Goal: Task Accomplishment & Management: Manage account settings

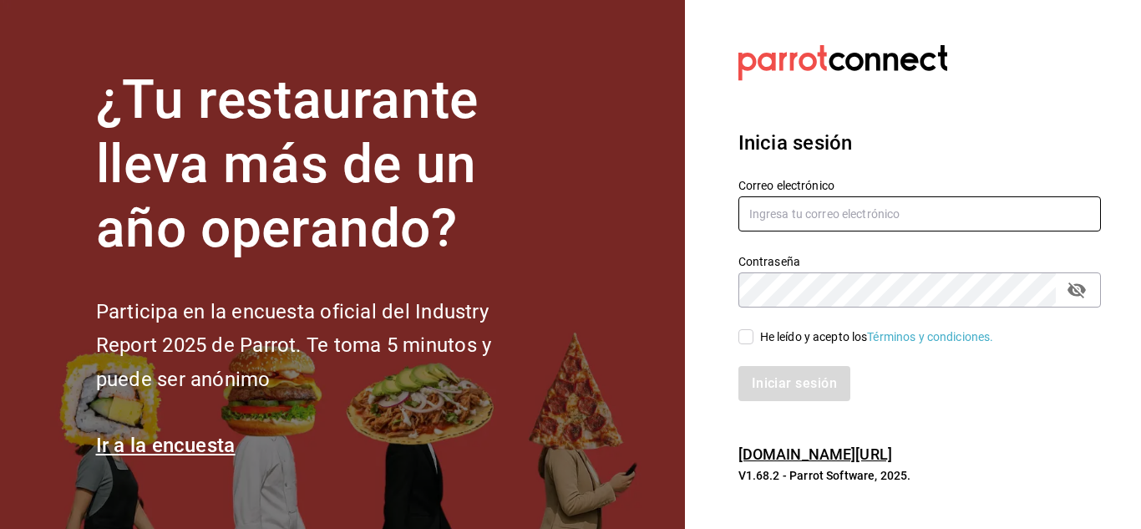
click at [821, 220] on input "text" at bounding box center [919, 213] width 362 height 35
type input "simpleapapacho@gmail.com"
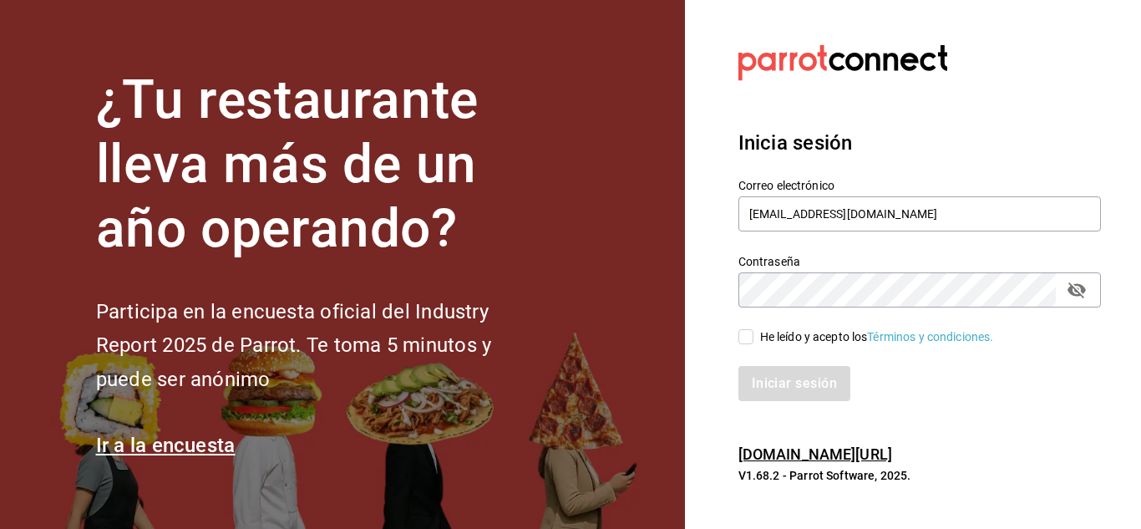
click at [741, 332] on input "He leído y acepto los Términos y condiciones." at bounding box center [745, 336] width 15 height 15
checkbox input "true"
click at [806, 376] on button "Iniciar sesión" at bounding box center [795, 383] width 114 height 35
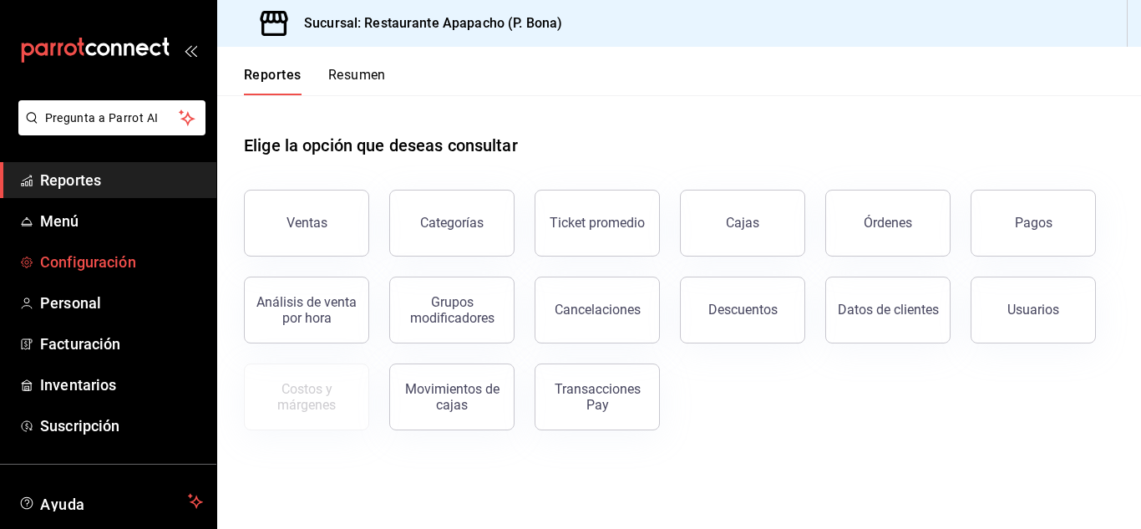
click at [93, 256] on span "Configuración" at bounding box center [121, 262] width 163 height 23
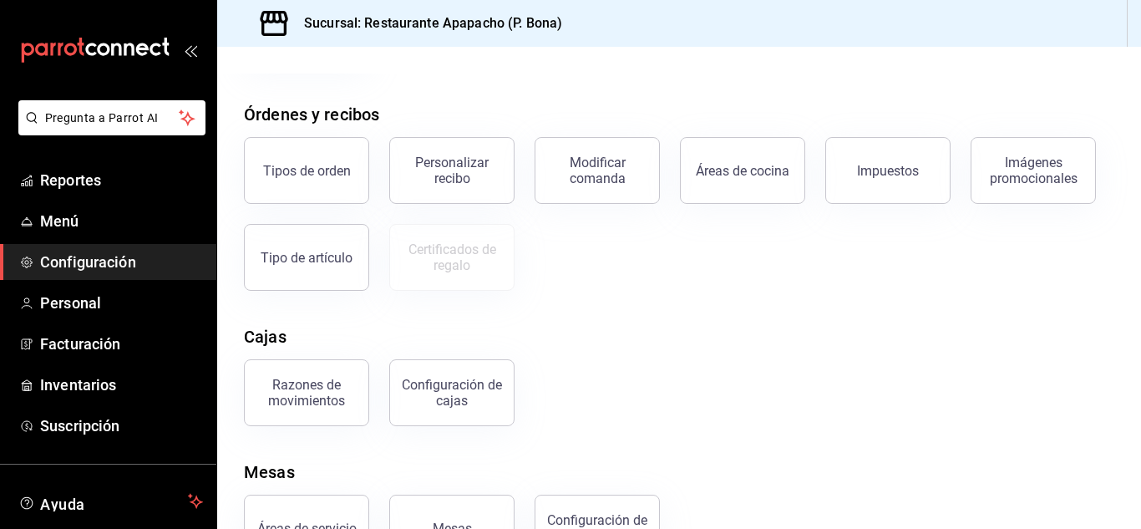
scroll to position [318, 0]
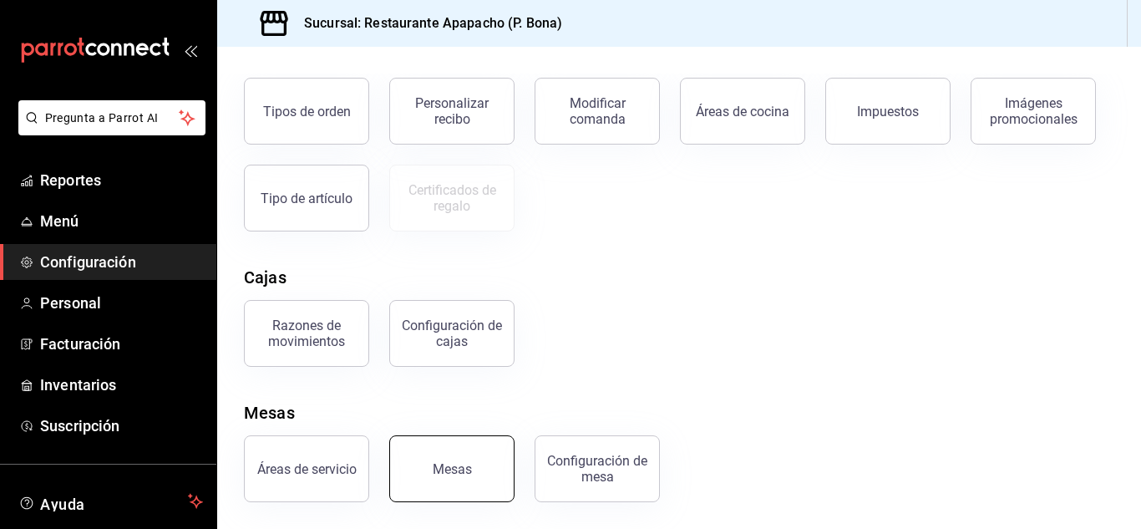
click at [468, 489] on button "Mesas" at bounding box center [451, 468] width 125 height 67
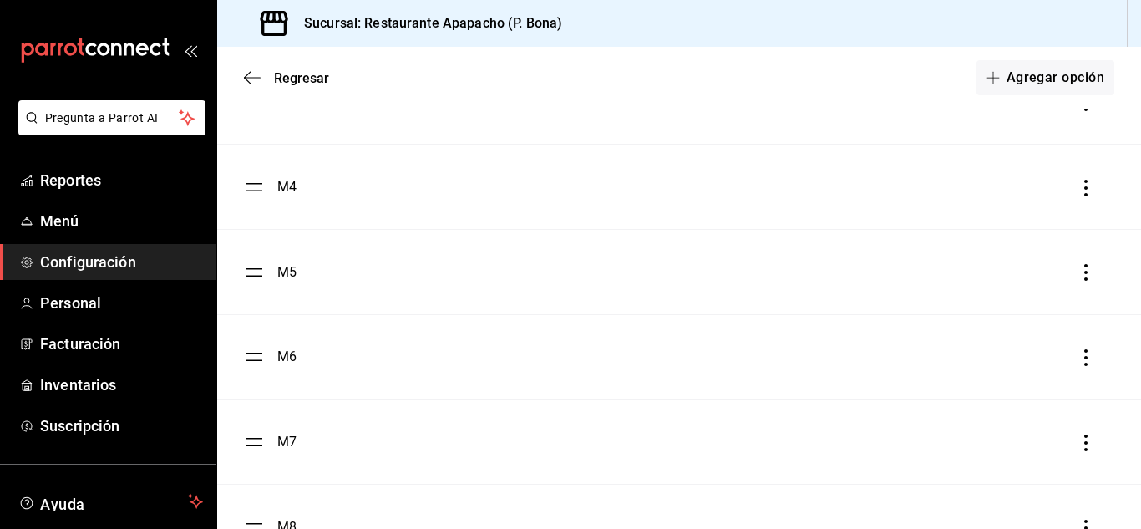
scroll to position [205, 0]
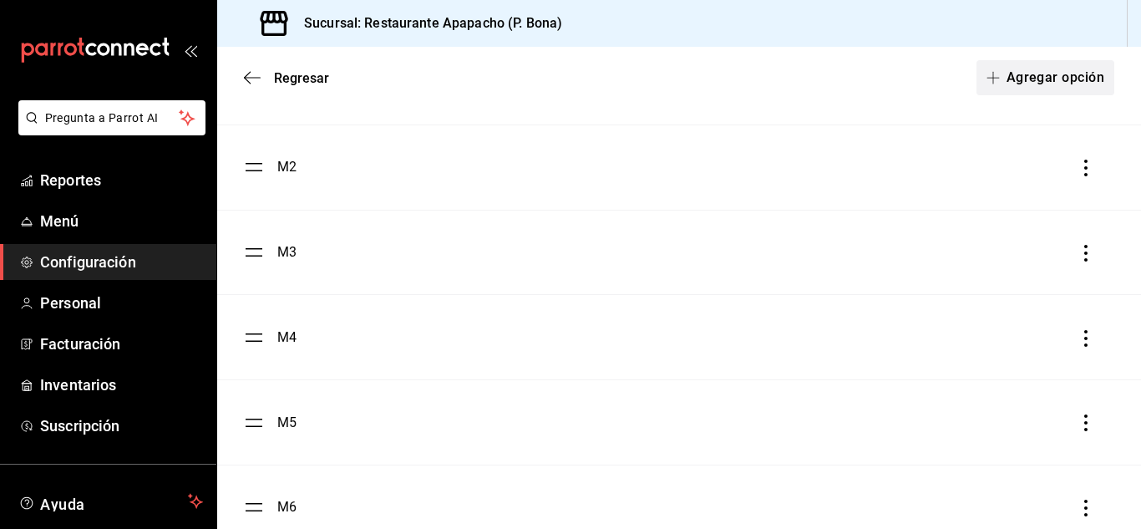
click at [989, 79] on span "button" at bounding box center [996, 77] width 20 height 13
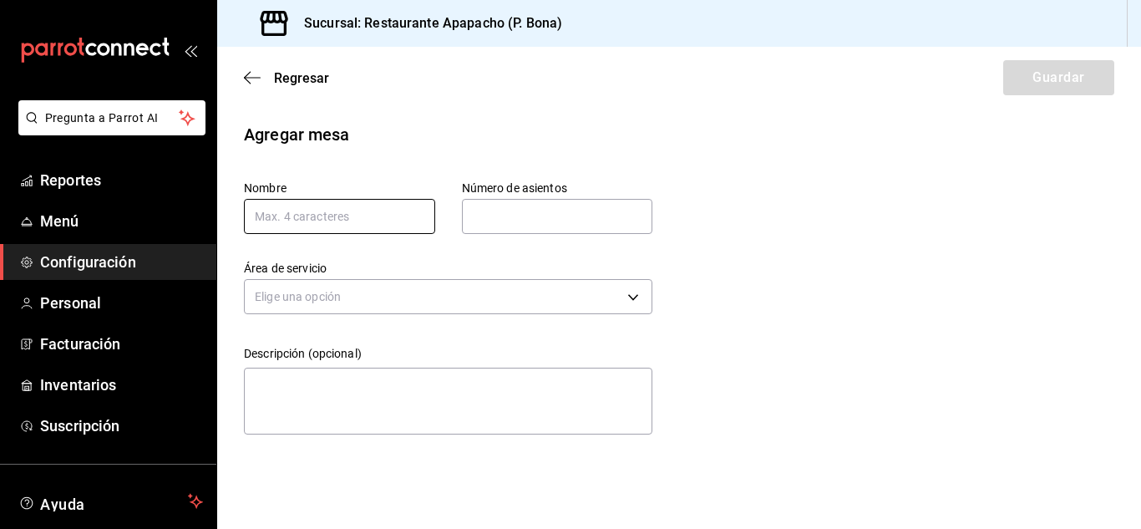
click at [284, 221] on input "text" at bounding box center [339, 216] width 191 height 35
type input "VIR1"
click at [536, 216] on input "text" at bounding box center [557, 216] width 191 height 33
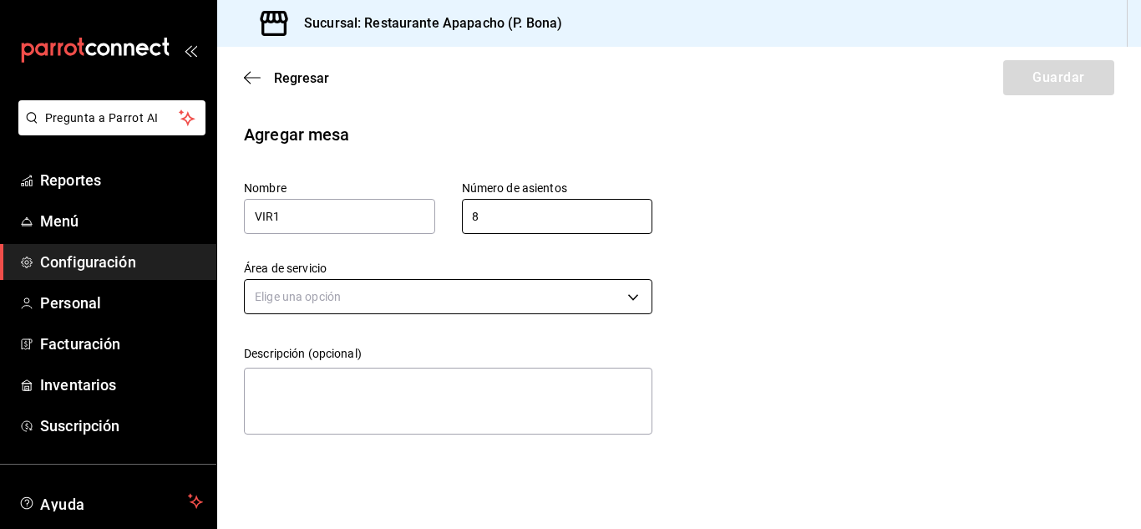
type input "8"
click at [544, 293] on body "Pregunta a Parrot AI Reportes Menú Configuración Personal Facturación Inventari…" at bounding box center [570, 264] width 1141 height 529
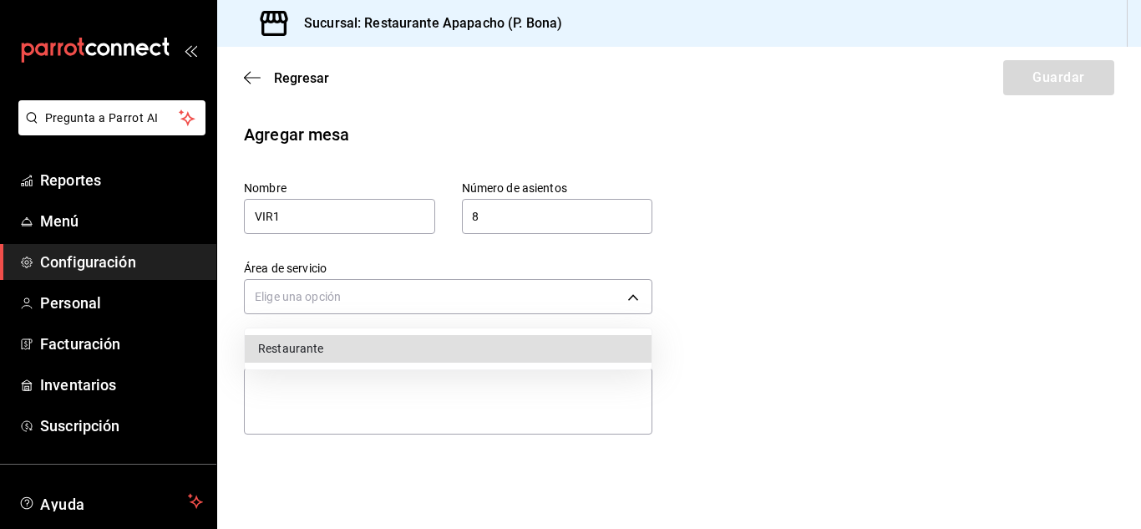
click at [306, 350] on li "Restaurante" at bounding box center [448, 349] width 407 height 28
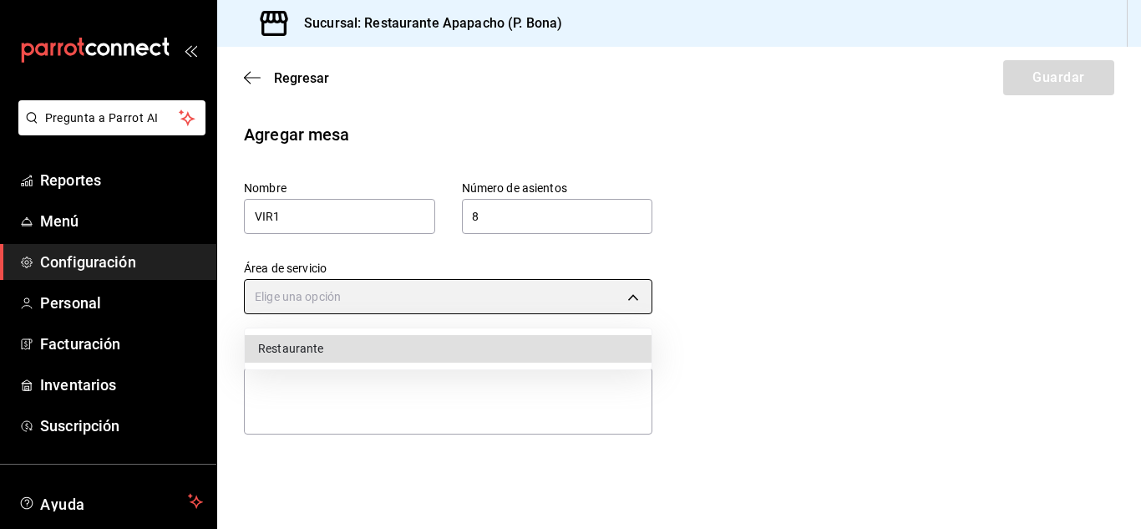
type input "2ebeda83-0420-42ae-8cc0-2696901d6a33"
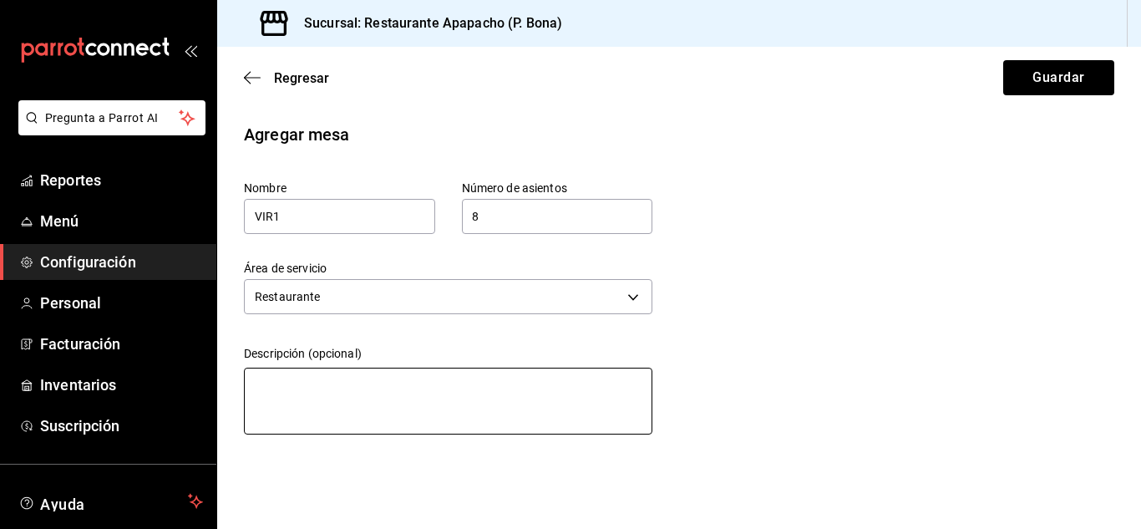
click at [335, 409] on textarea at bounding box center [448, 400] width 408 height 67
type textarea "M"
type textarea "x"
type textarea "Me"
type textarea "x"
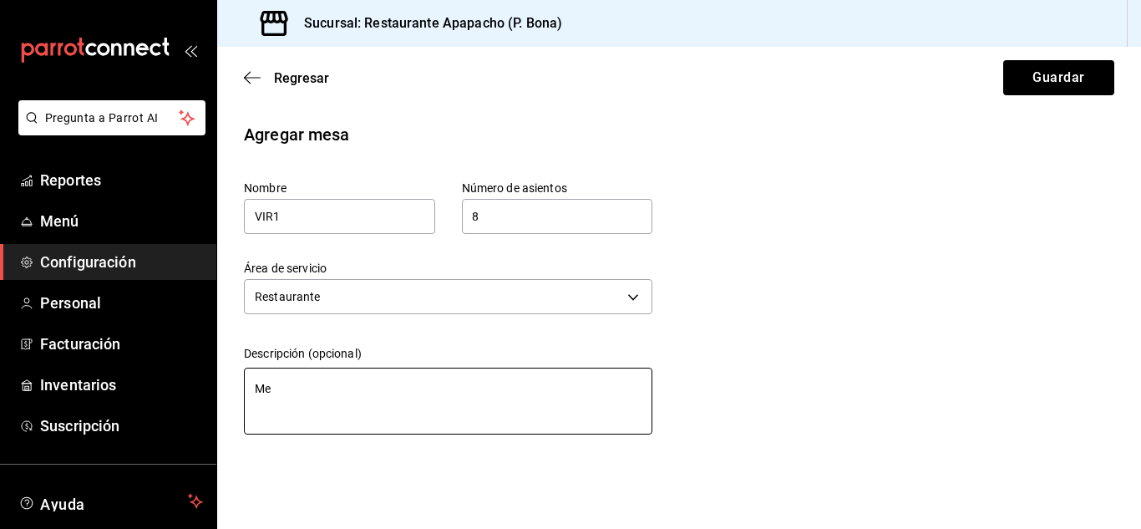
type textarea "Mes"
type textarea "x"
type textarea "Mesa"
type textarea "x"
type textarea "Mesa"
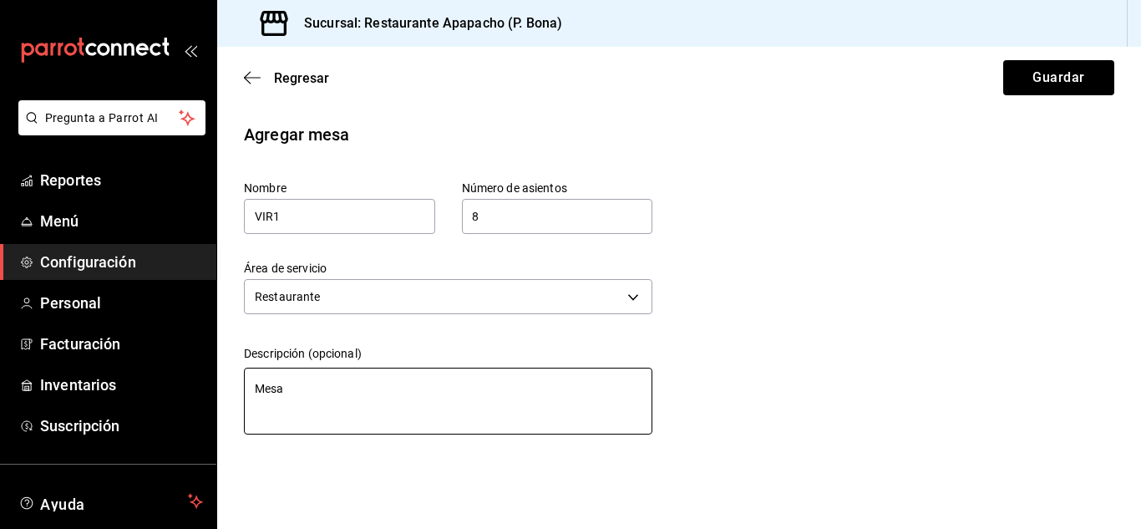
type textarea "x"
type textarea "Mesa V"
type textarea "x"
type textarea "Mesa Vi"
type textarea "x"
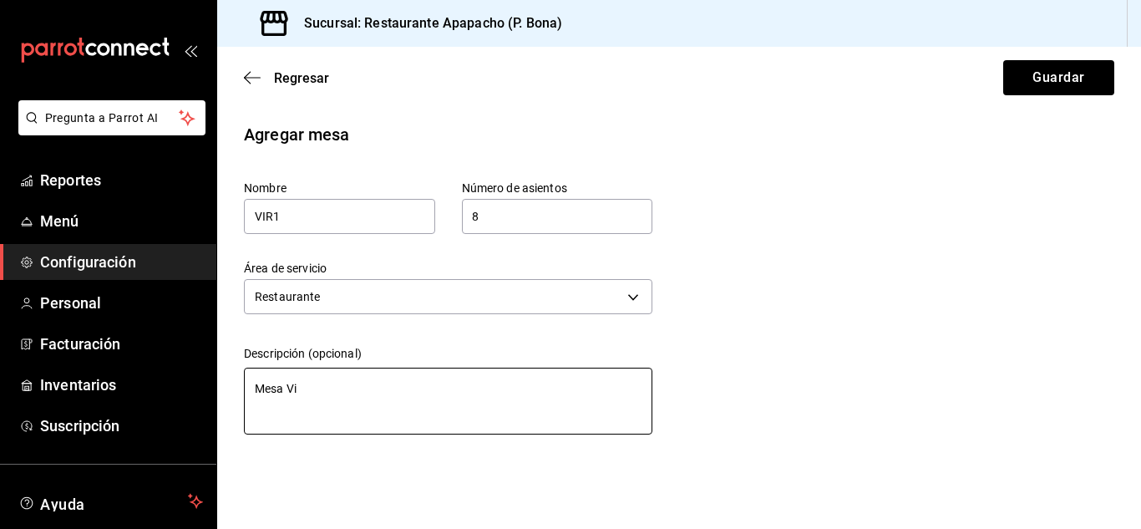
type textarea "Mesa Vir"
type textarea "x"
type textarea "Mesa Virt"
type textarea "x"
type textarea "Mesa Virtu"
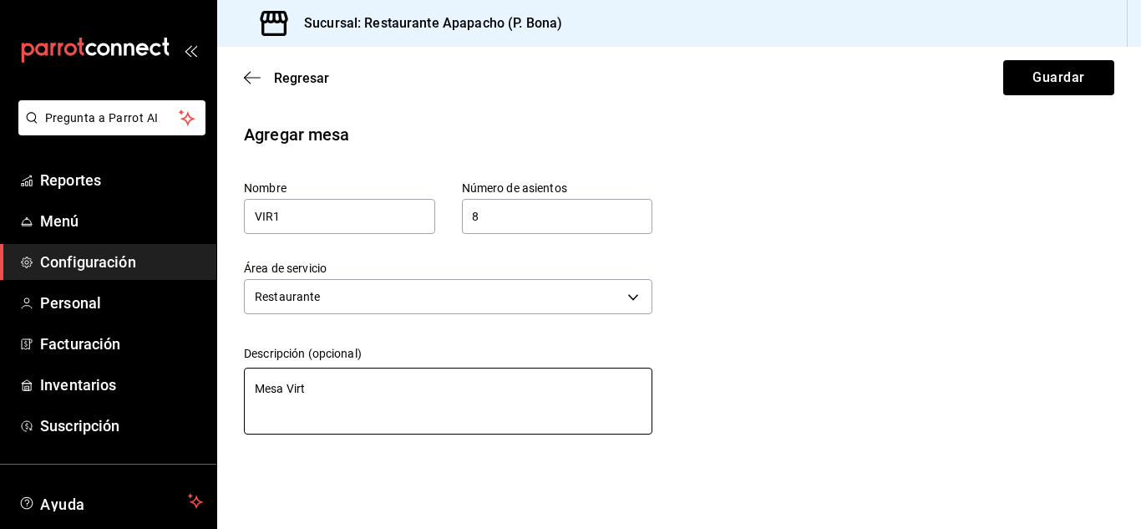
type textarea "x"
type textarea "Mesa Virtua"
type textarea "x"
type textarea "Mesa Virtual"
type textarea "x"
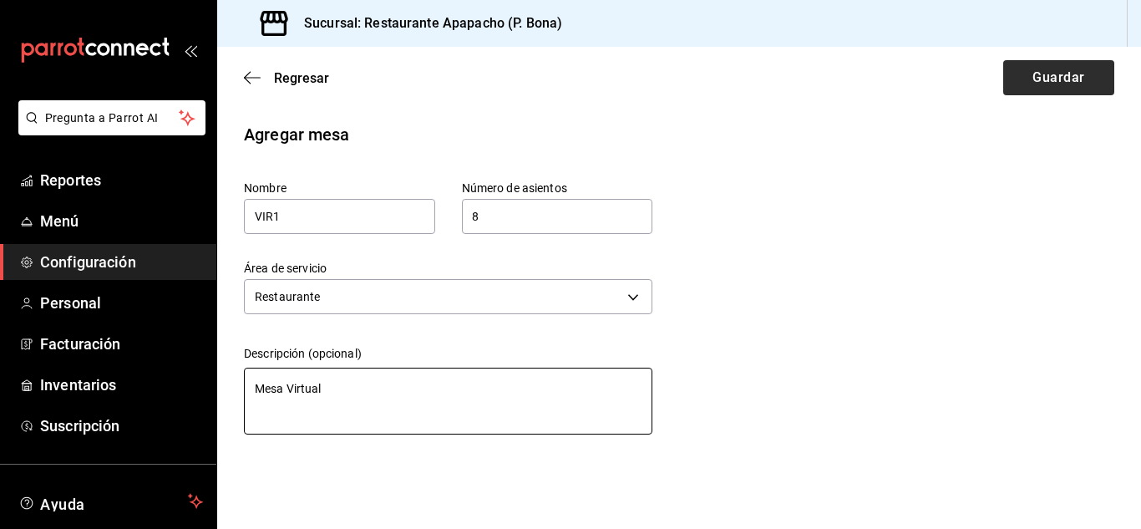
type textarea "Mesa Virtual"
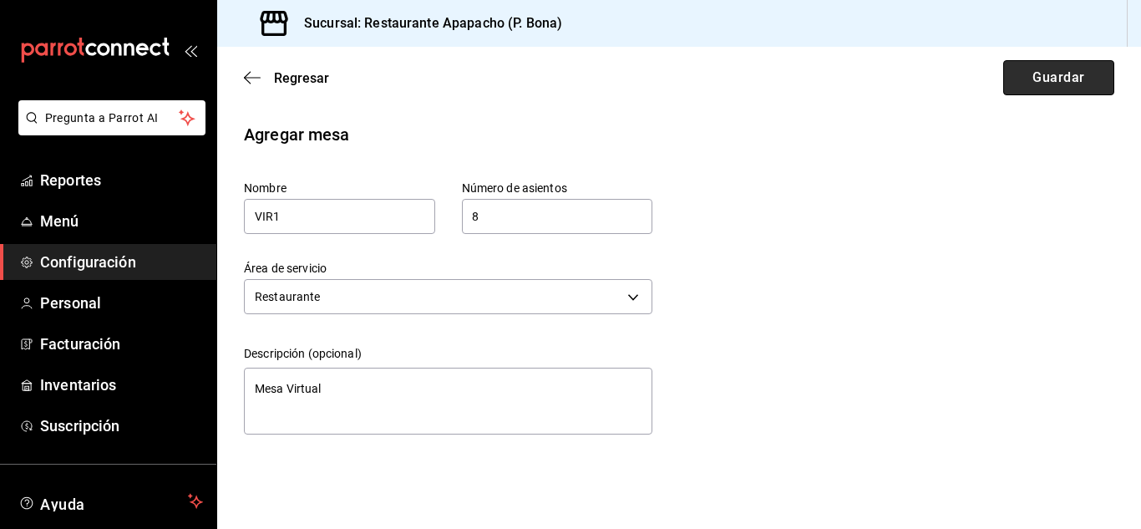
click at [1051, 87] on button "Guardar" at bounding box center [1058, 77] width 111 height 35
type textarea "x"
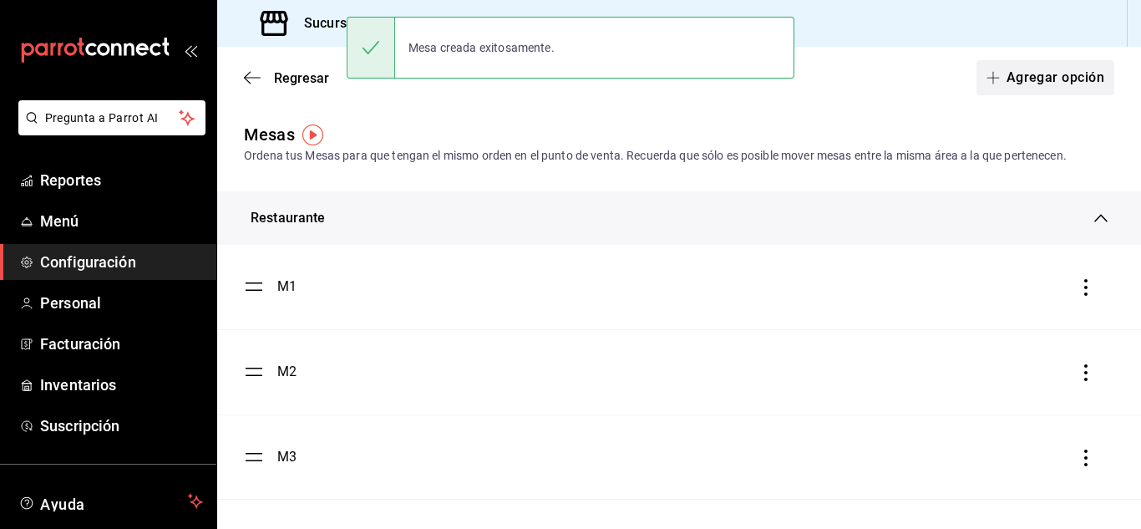
click at [1016, 80] on button "Agregar opción" at bounding box center [1045, 77] width 138 height 35
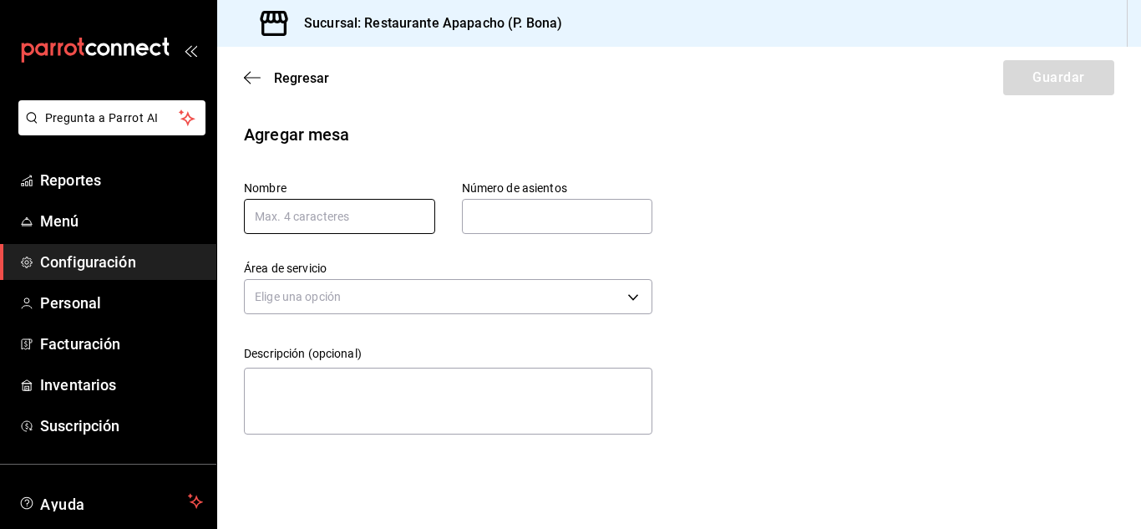
click at [380, 201] on input "text" at bounding box center [339, 216] width 191 height 35
type input "VIR2"
click at [519, 227] on input "text" at bounding box center [557, 216] width 191 height 33
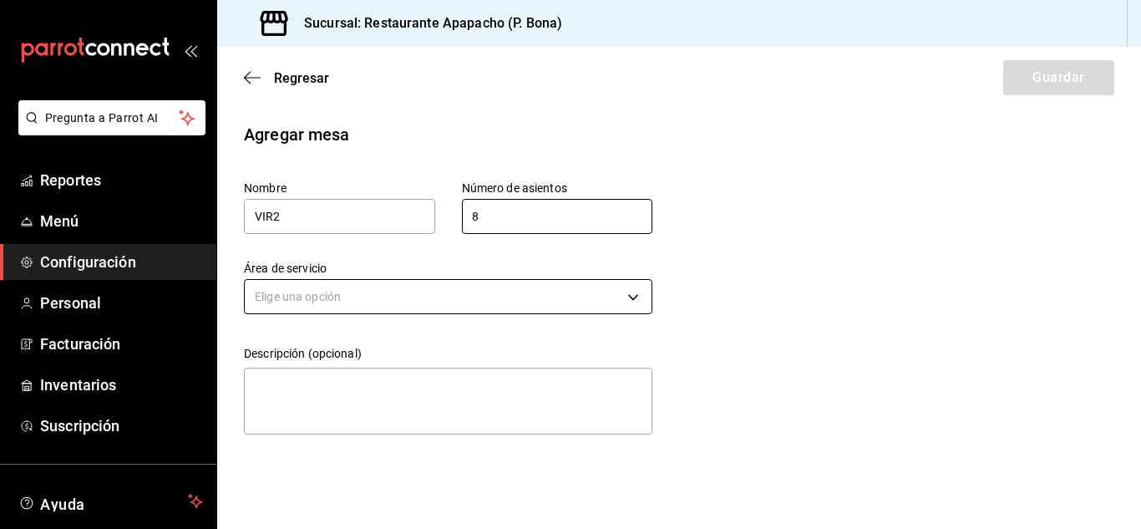
type input "8"
click at [385, 296] on body "Pregunta a Parrot AI Reportes Menú Configuración Personal Facturación Inventari…" at bounding box center [570, 264] width 1141 height 529
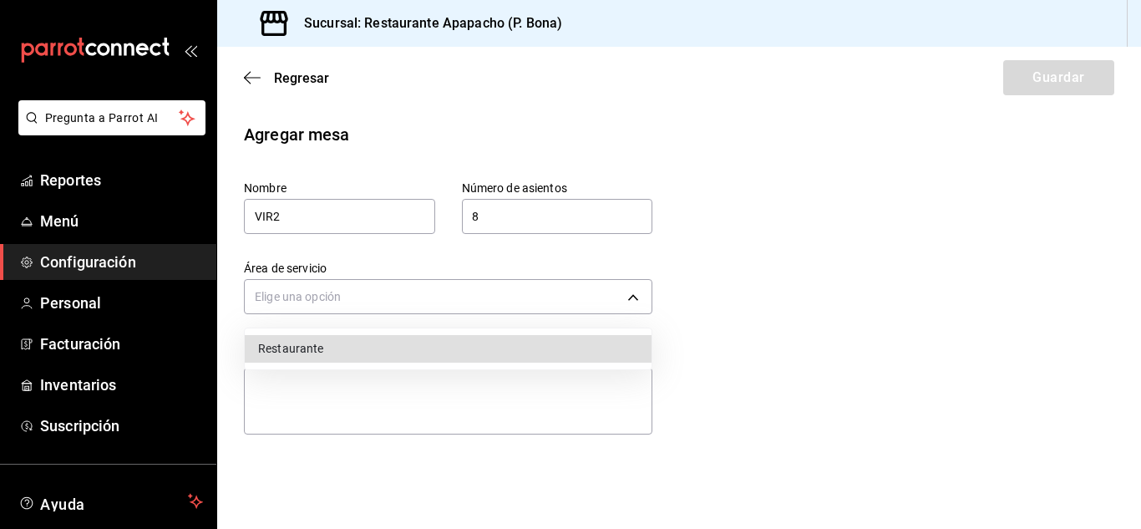
click at [342, 351] on li "Restaurante" at bounding box center [448, 349] width 407 height 28
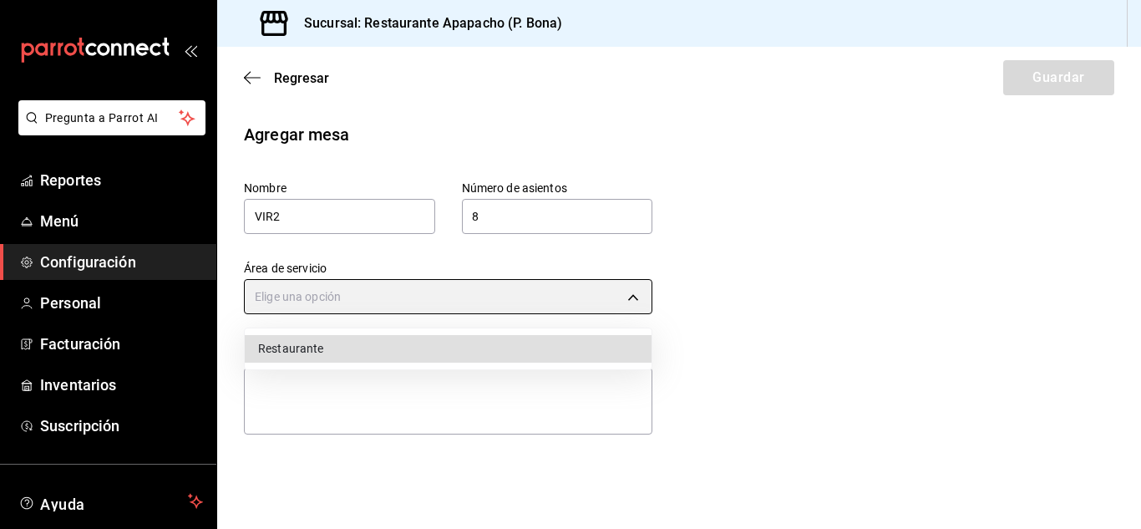
type input "2ebeda83-0420-42ae-8cc0-2696901d6a33"
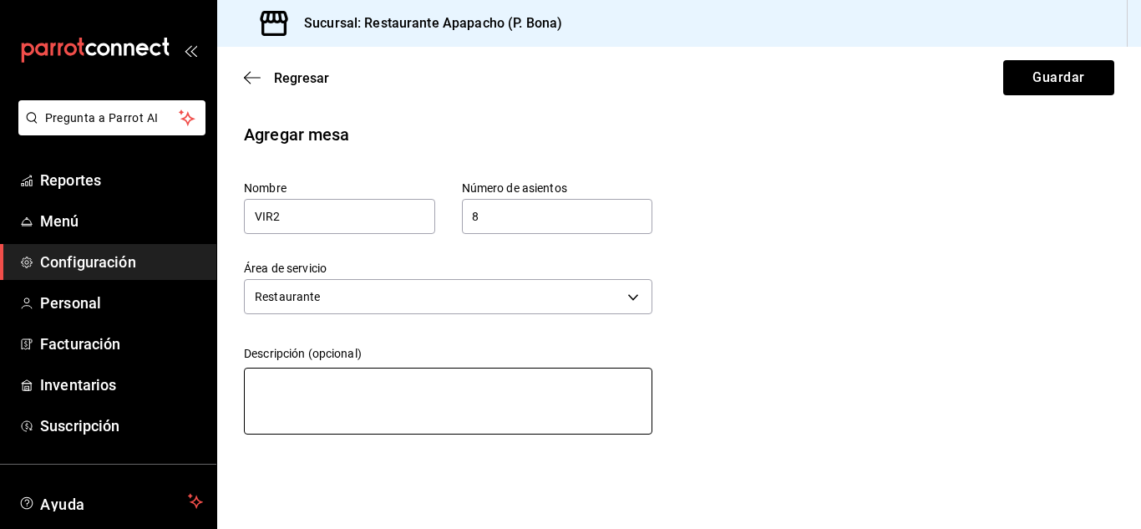
click at [342, 391] on textarea at bounding box center [448, 400] width 408 height 67
type textarea "M"
type textarea "x"
type textarea "Me"
type textarea "x"
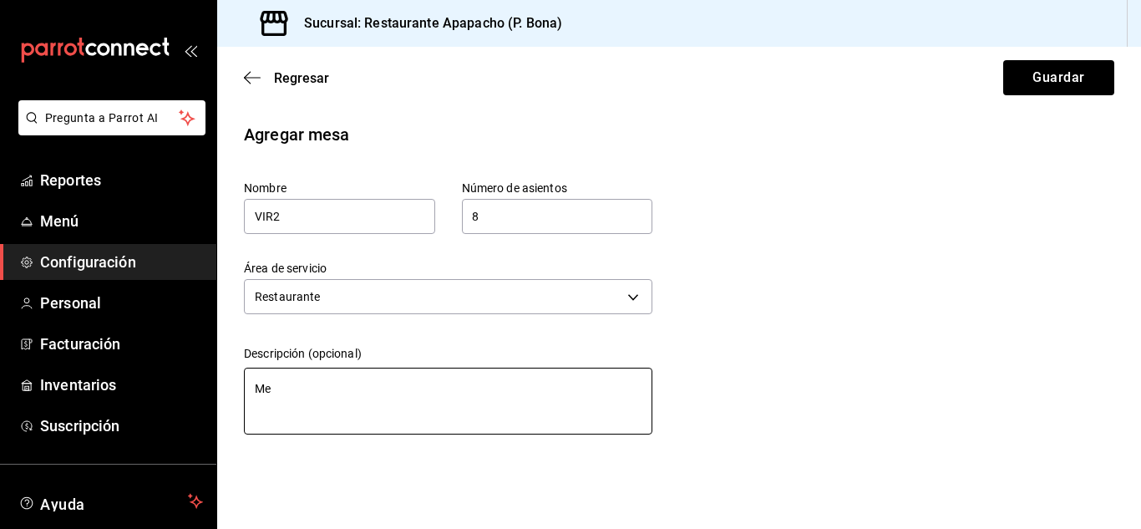
type textarea "Mes"
type textarea "x"
type textarea "Mesa"
type textarea "x"
type textarea "Mesa"
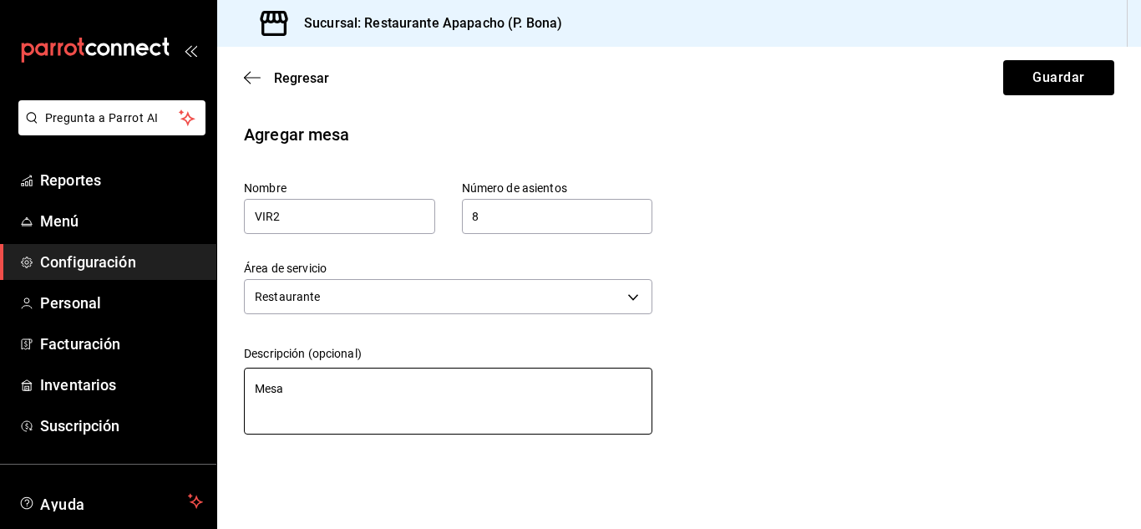
type textarea "x"
type textarea "Mesa V"
type textarea "x"
type textarea "Mesa Vi"
type textarea "x"
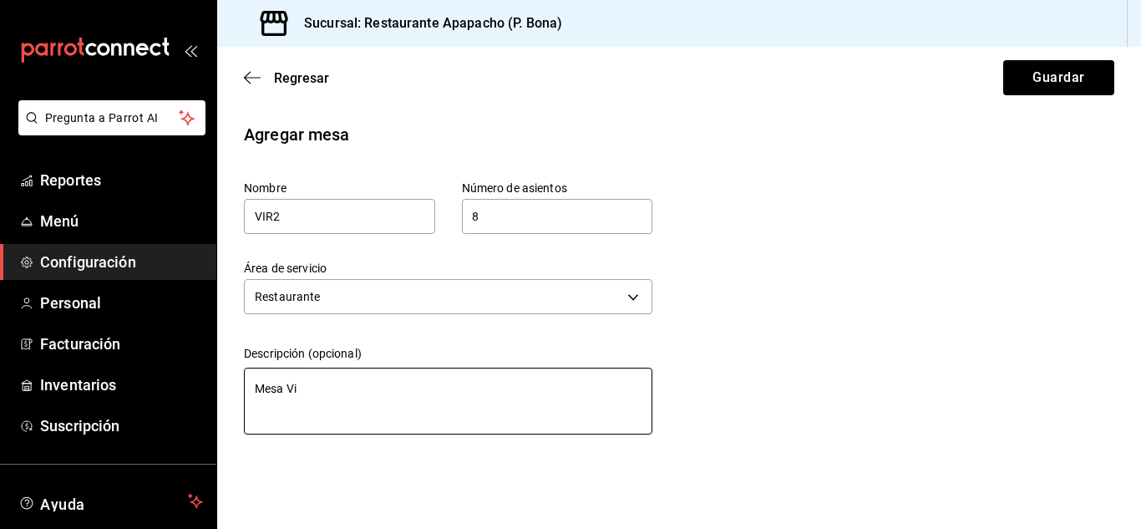
type textarea "Mesa Vir"
type textarea "x"
type textarea "Mesa Virt"
type textarea "x"
type textarea "Mesa Virtu"
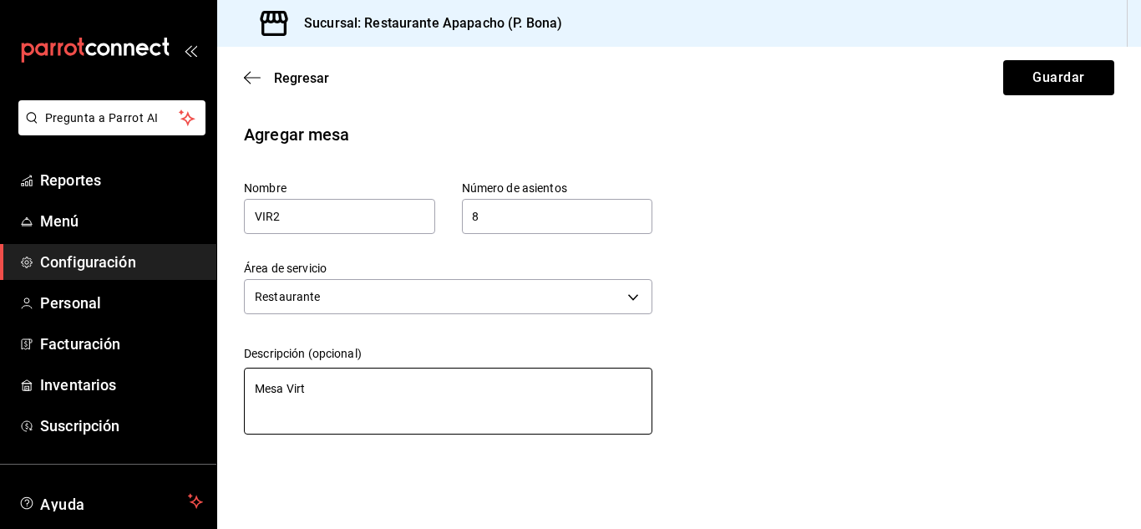
type textarea "x"
type textarea "Mesa Virtua"
type textarea "x"
type textarea "Mesa Virtual"
type textarea "x"
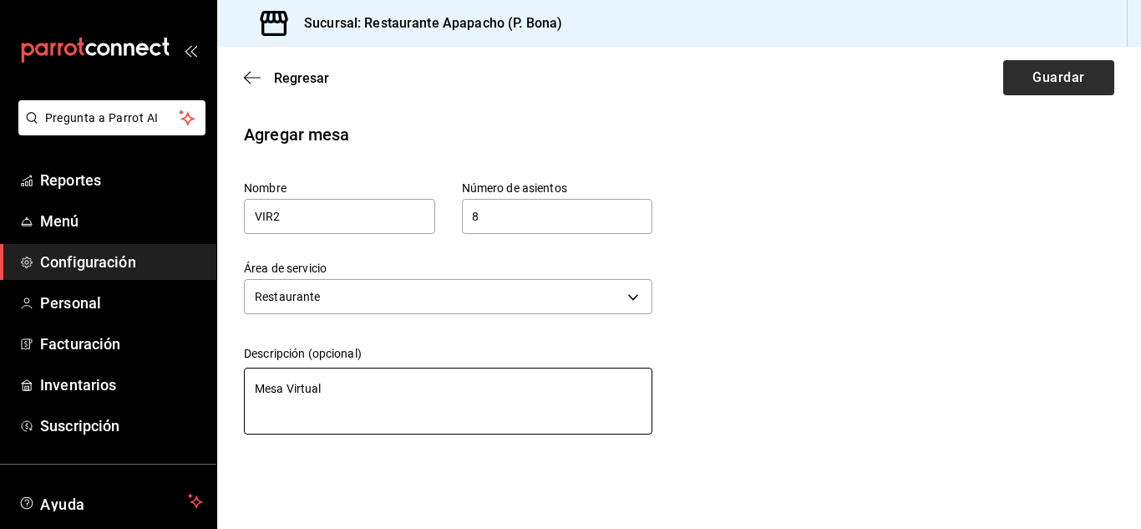
type textarea "Mesa Virtual"
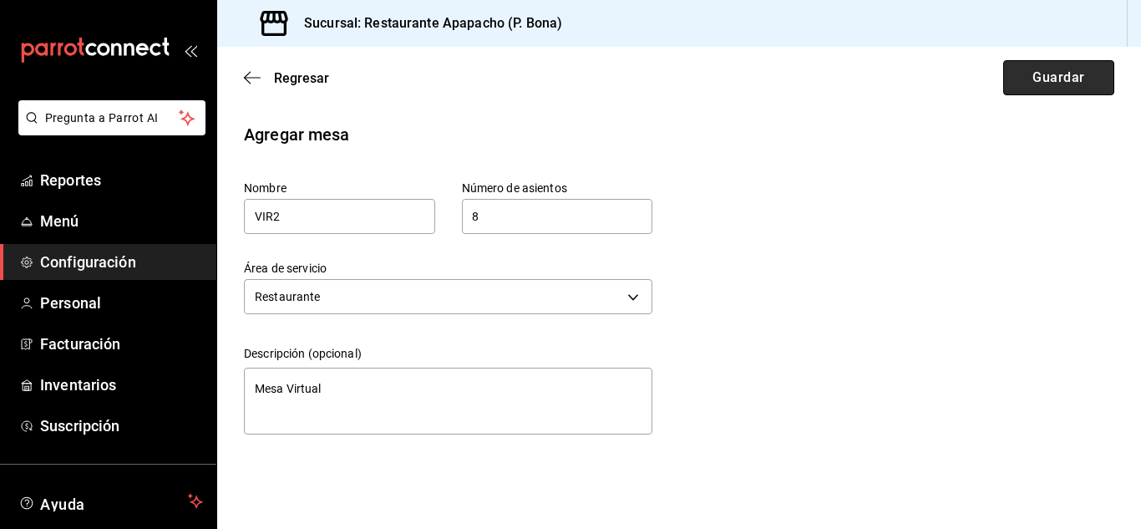
click at [1056, 82] on button "Guardar" at bounding box center [1058, 77] width 111 height 35
type textarea "x"
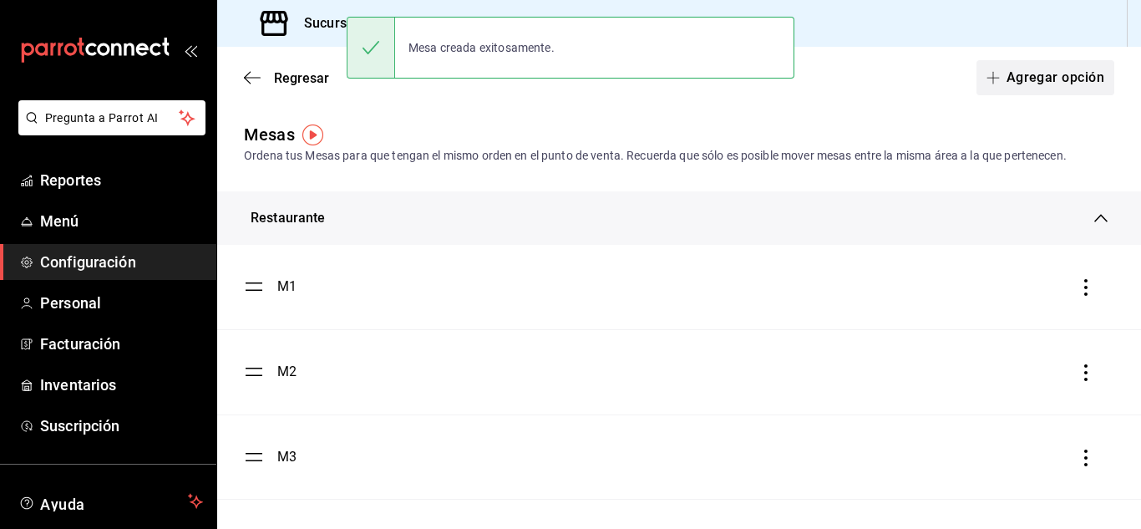
click at [1041, 78] on button "Agregar opción" at bounding box center [1045, 77] width 138 height 35
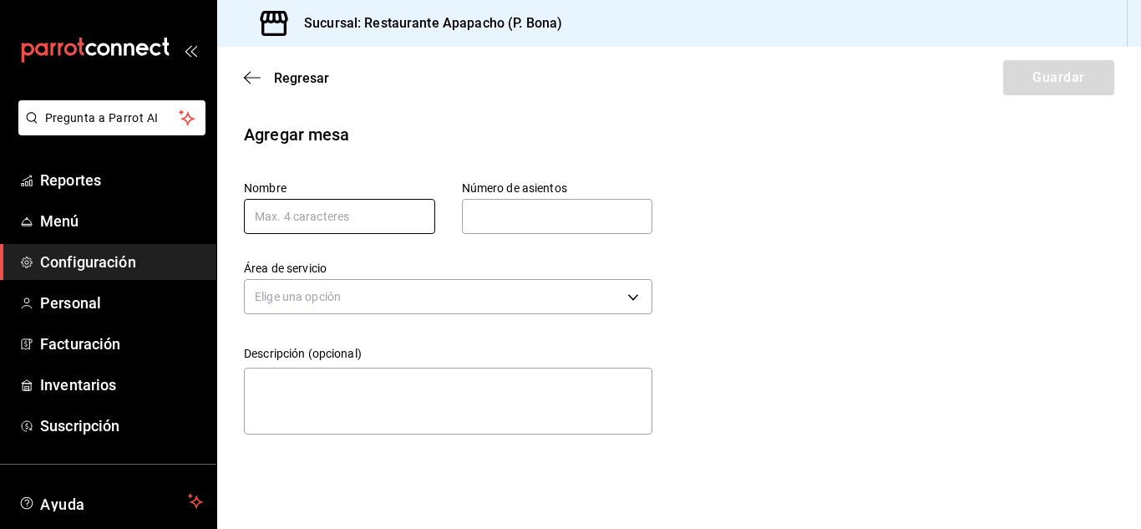
click at [333, 217] on input "text" at bounding box center [339, 216] width 191 height 35
type input "VIR3"
click at [512, 204] on input "text" at bounding box center [557, 216] width 191 height 33
type input "7"
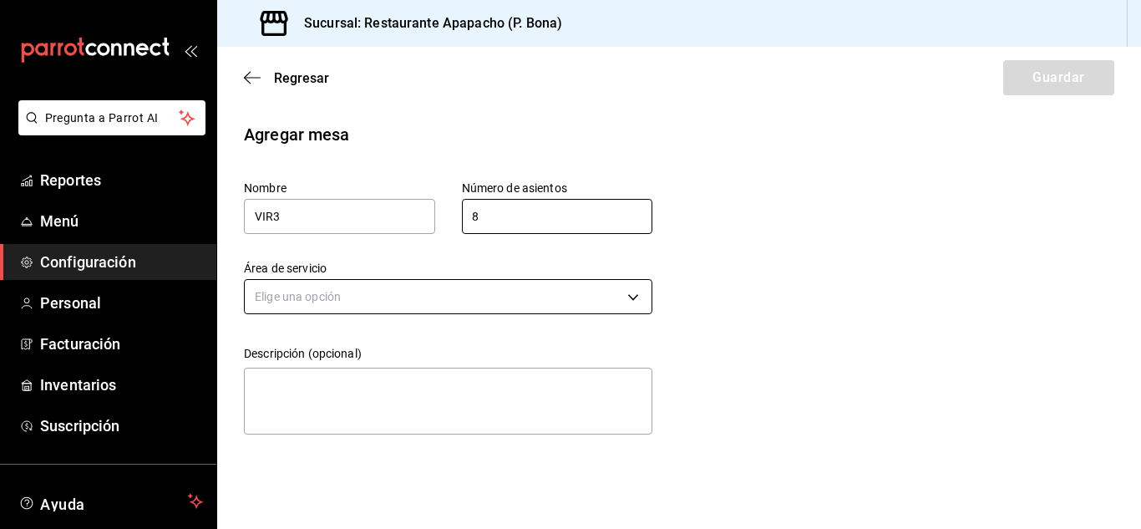
type input "8"
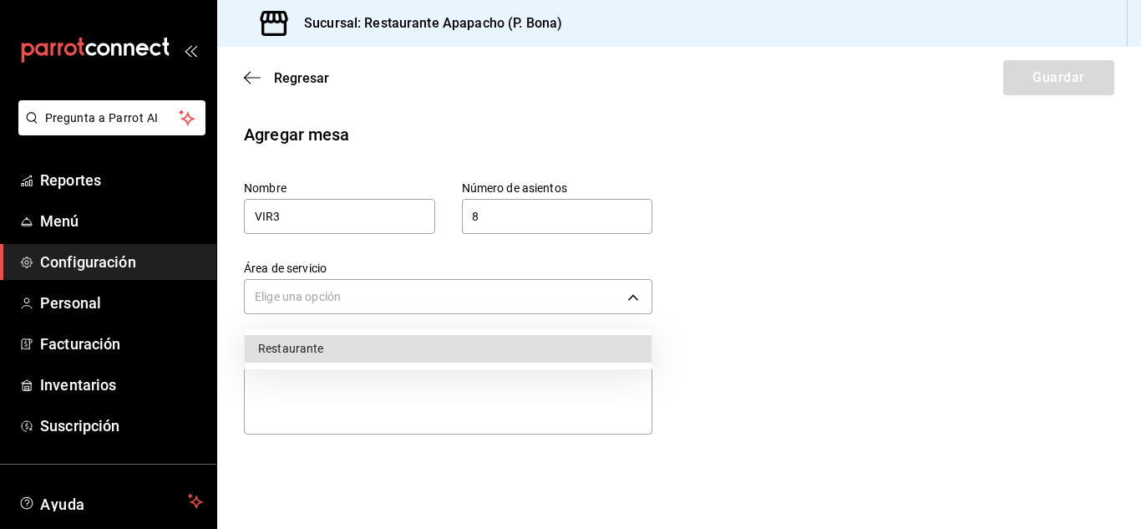
click at [370, 298] on body "Pregunta a Parrot AI Reportes Menú Configuración Personal Facturación Inventari…" at bounding box center [570, 264] width 1141 height 529
click at [326, 302] on div at bounding box center [570, 264] width 1141 height 529
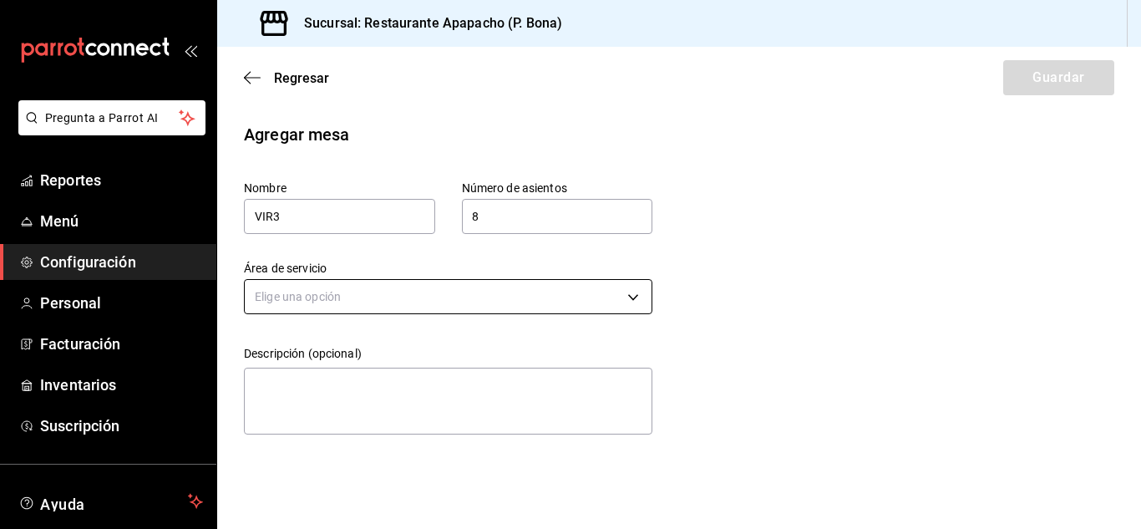
click at [333, 303] on body "Pregunta a Parrot AI Reportes Menú Configuración Personal Facturación Inventari…" at bounding box center [570, 264] width 1141 height 529
click at [322, 349] on li "Restaurante" at bounding box center [448, 349] width 407 height 28
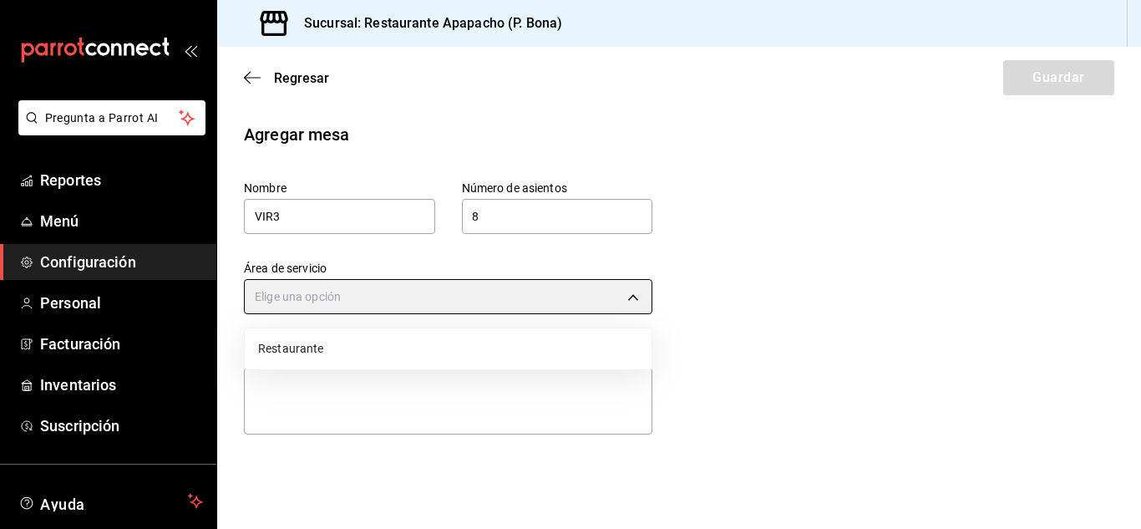
type input "2ebeda83-0420-42ae-8cc0-2696901d6a33"
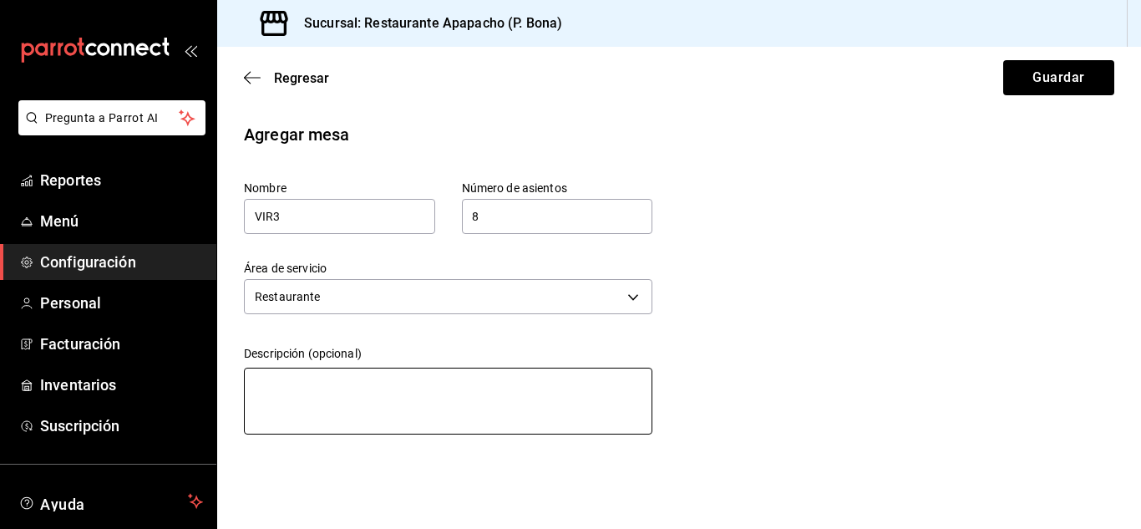
click at [325, 385] on textarea at bounding box center [448, 400] width 408 height 67
type textarea "V"
type textarea "x"
type textarea "VI"
type textarea "x"
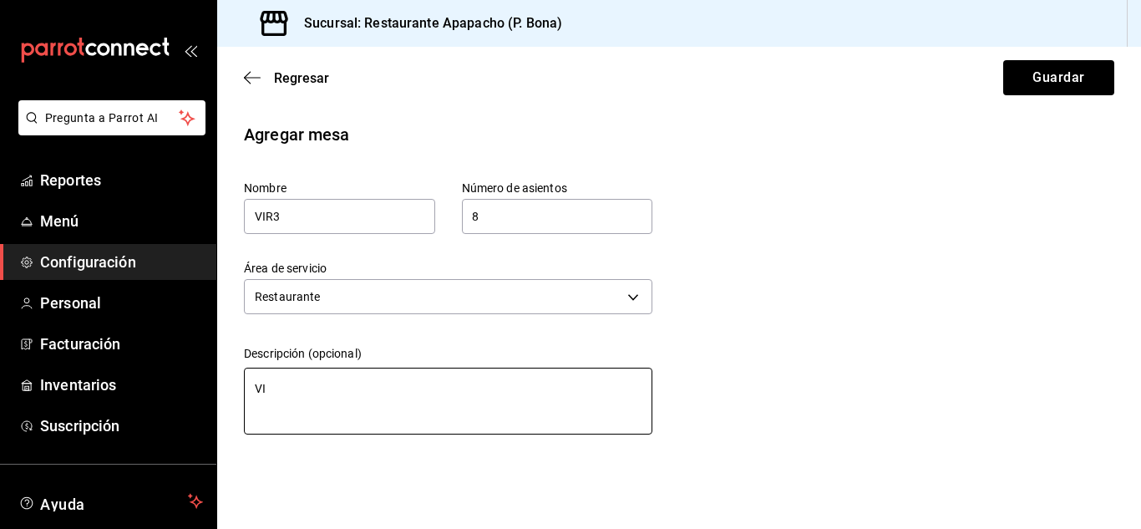
type textarea "VIR"
type textarea "x"
type textarea "VI"
type textarea "x"
type textarea "V"
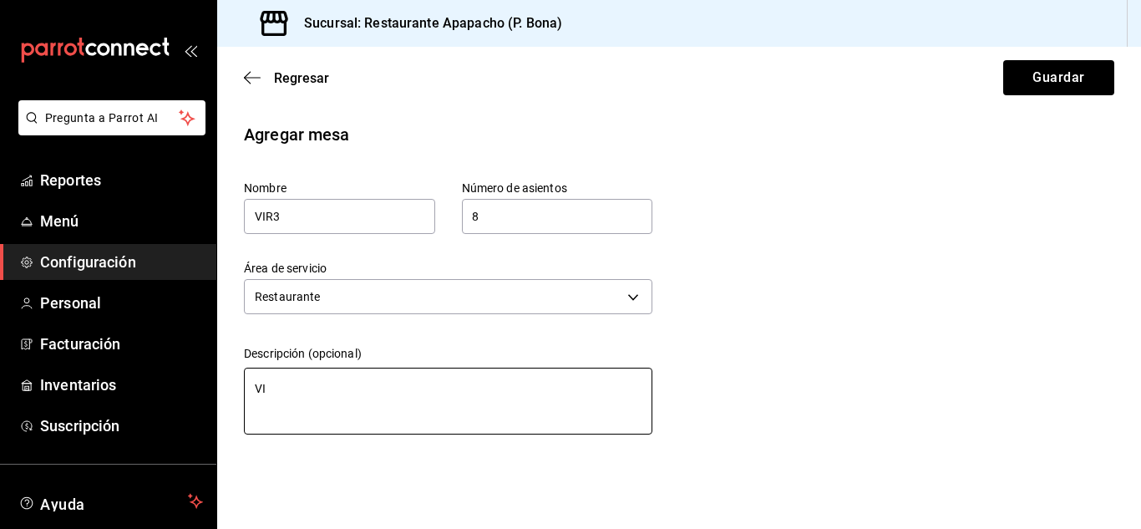
type textarea "x"
type textarea "M"
type textarea "x"
type textarea "Me"
type textarea "x"
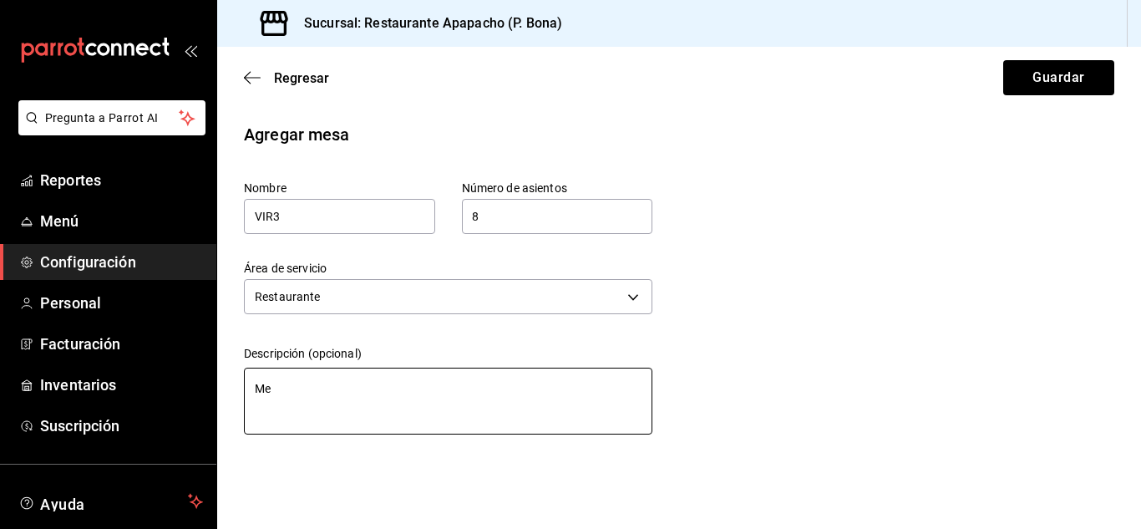
type textarea "Mes"
type textarea "x"
type textarea "Mesa"
type textarea "x"
type textarea "Mesa"
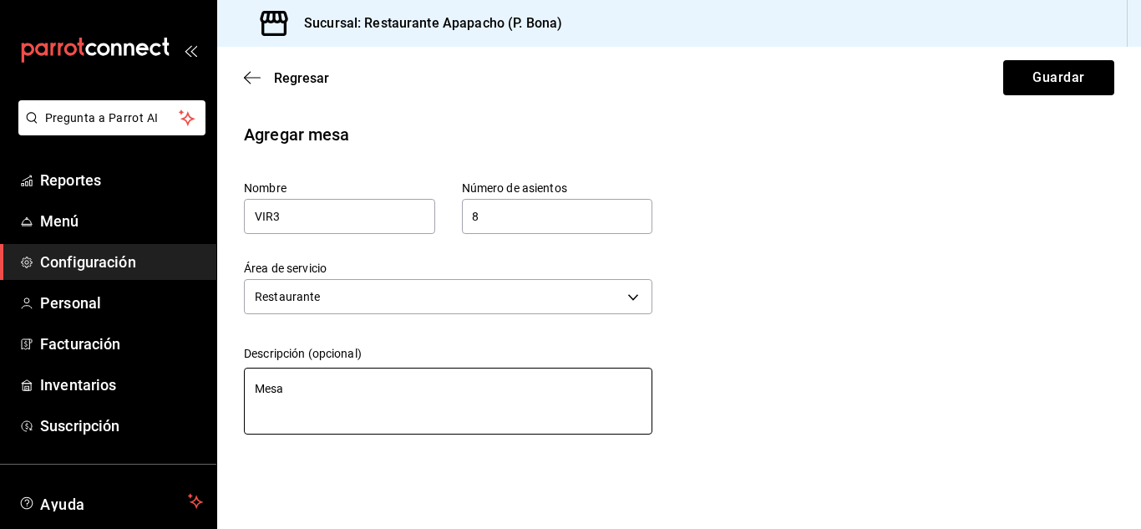
type textarea "x"
type textarea "Mesa"
type textarea "x"
type textarea "Mesa V"
type textarea "x"
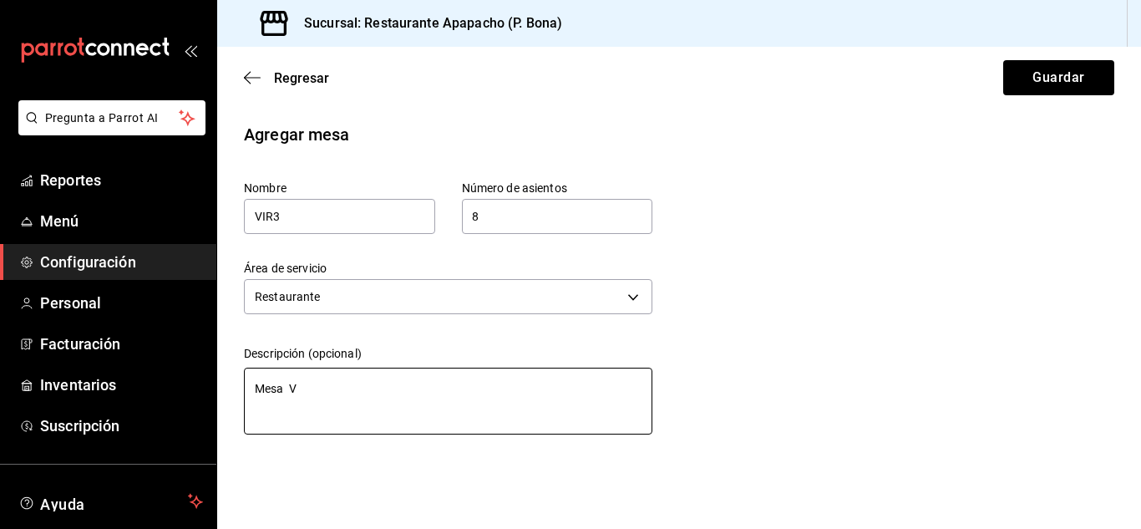
type textarea "Mesa VI"
type textarea "x"
type textarea "Mesa VIr"
type textarea "x"
type textarea "Mesa VIrt"
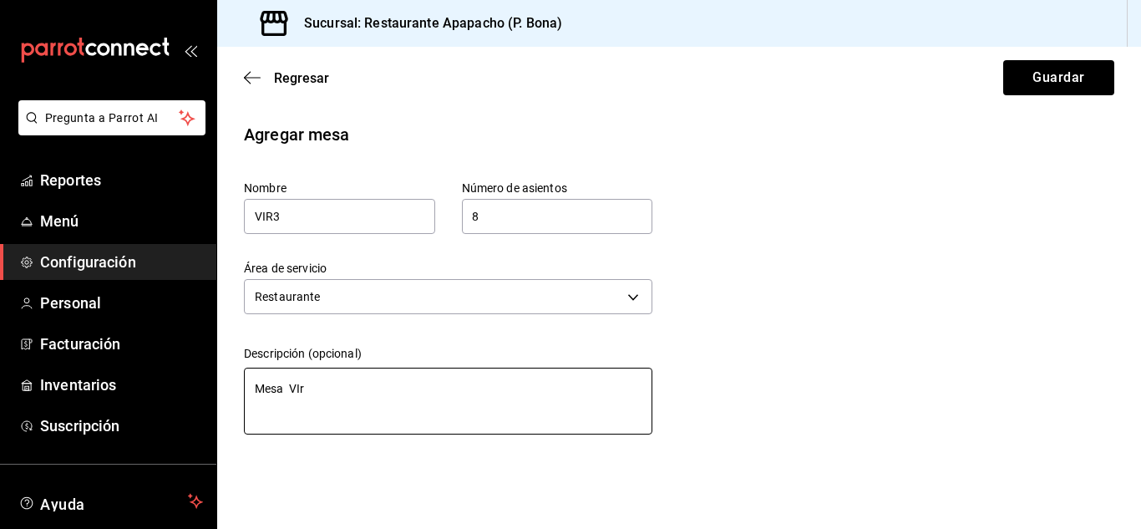
type textarea "x"
type textarea "Mesa VIrtu"
type textarea "x"
type textarea "Mesa VIrtua"
type textarea "x"
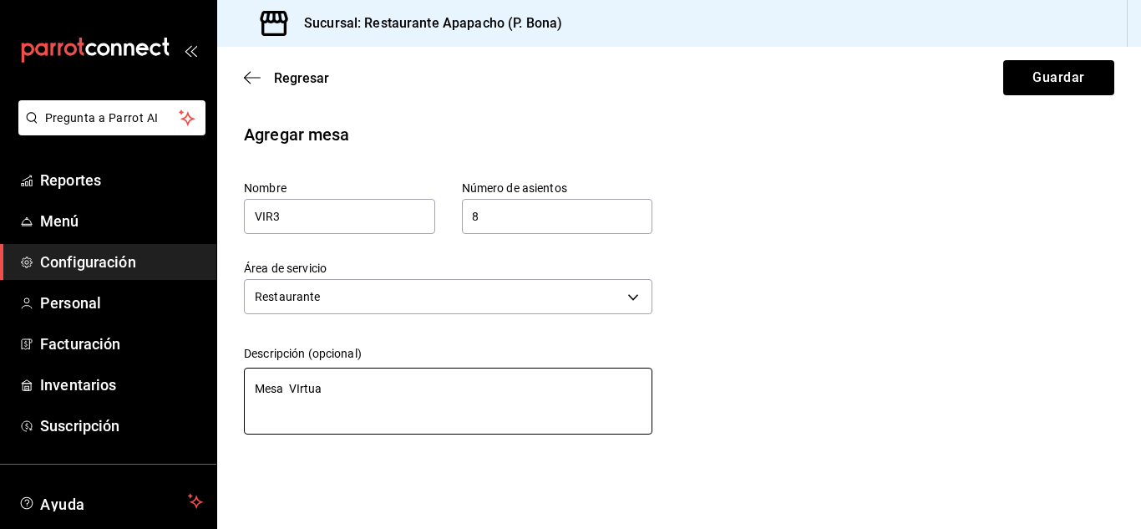
type textarea "Mesa VIrtual"
type textarea "x"
type textarea "Mesa VIrtual"
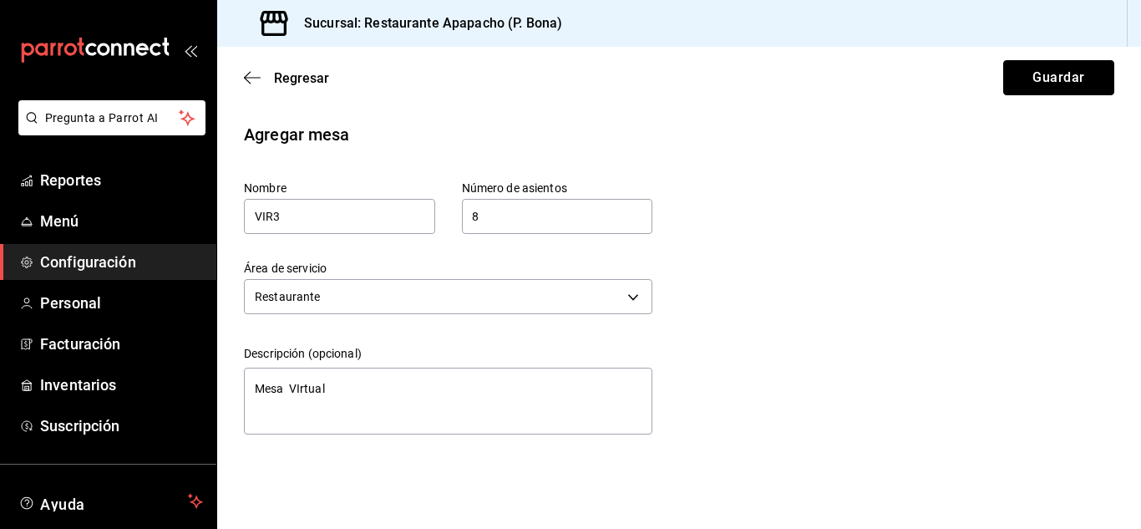
drag, startPoint x: 1087, startPoint y: 70, endPoint x: 1050, endPoint y: 73, distance: 37.7
click at [1087, 71] on button "Guardar" at bounding box center [1058, 77] width 111 height 35
type textarea "x"
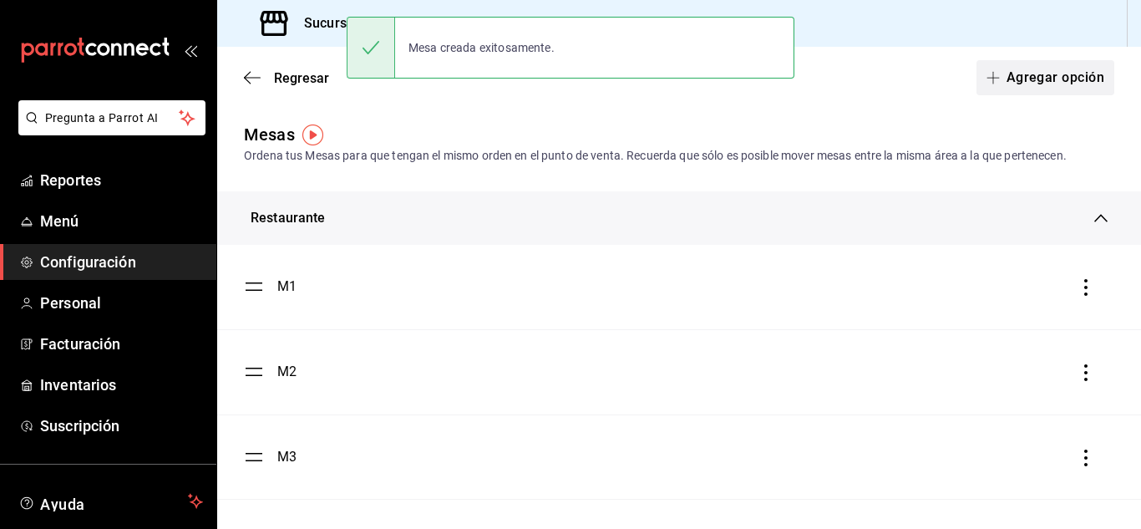
click at [1066, 79] on button "Agregar opción" at bounding box center [1045, 77] width 138 height 35
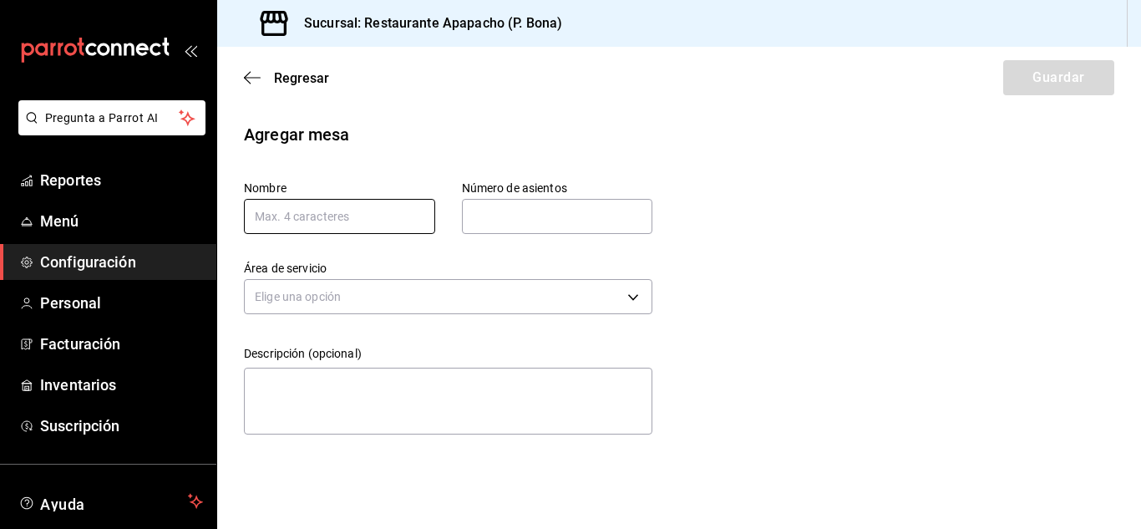
click at [322, 215] on input "text" at bounding box center [339, 216] width 191 height 35
type input "VIR4"
click at [484, 216] on input "text" at bounding box center [557, 216] width 191 height 33
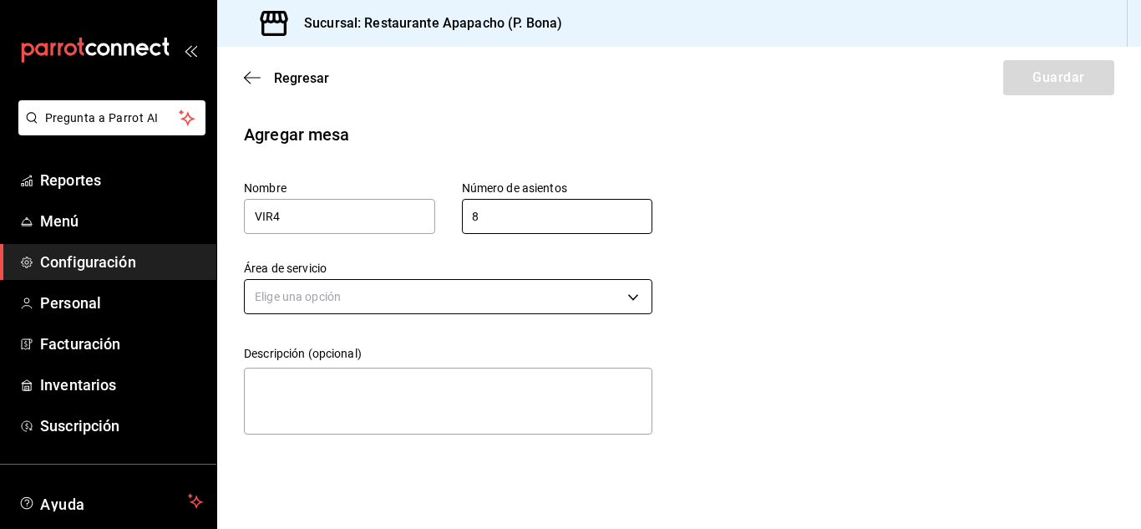
type input "8"
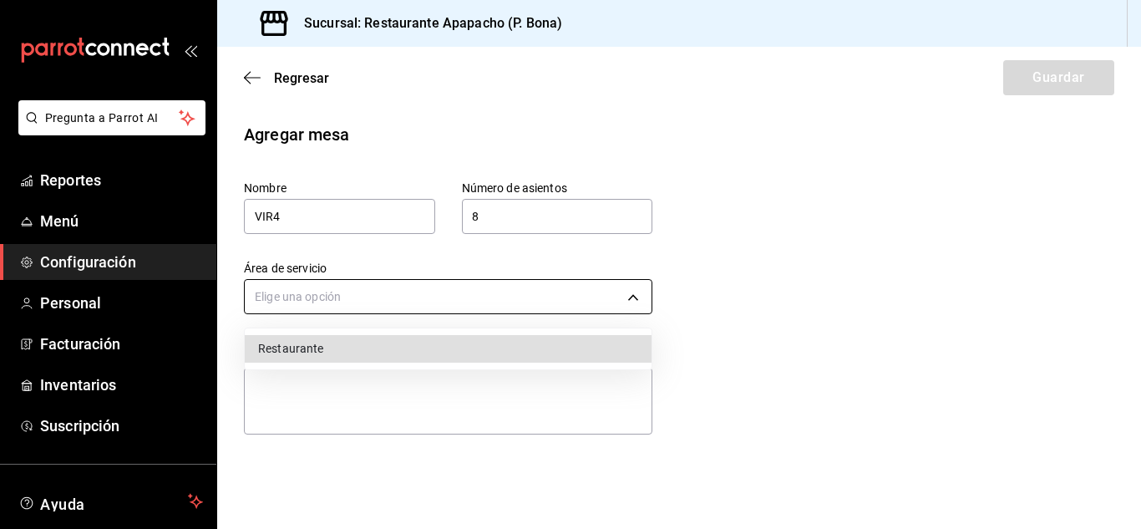
click at [428, 283] on body "Pregunta a Parrot AI Reportes Menú Configuración Personal Facturación Inventari…" at bounding box center [570, 264] width 1141 height 529
click at [348, 344] on li "Restaurante" at bounding box center [448, 349] width 407 height 28
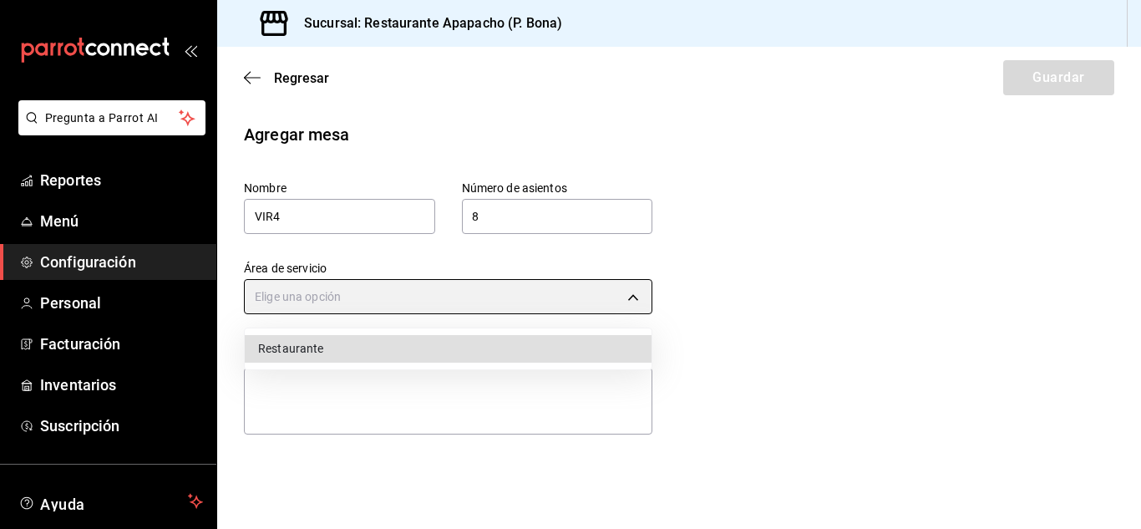
type input "2ebeda83-0420-42ae-8cc0-2696901d6a33"
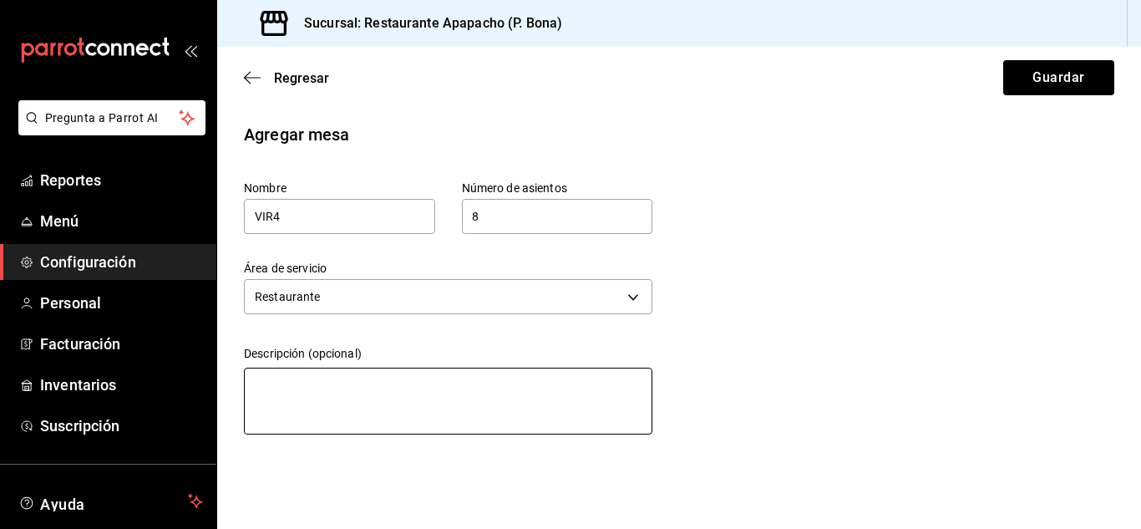
click at [351, 399] on textarea at bounding box center [448, 400] width 408 height 67
type textarea "M"
type textarea "x"
type textarea "Ms"
type textarea "x"
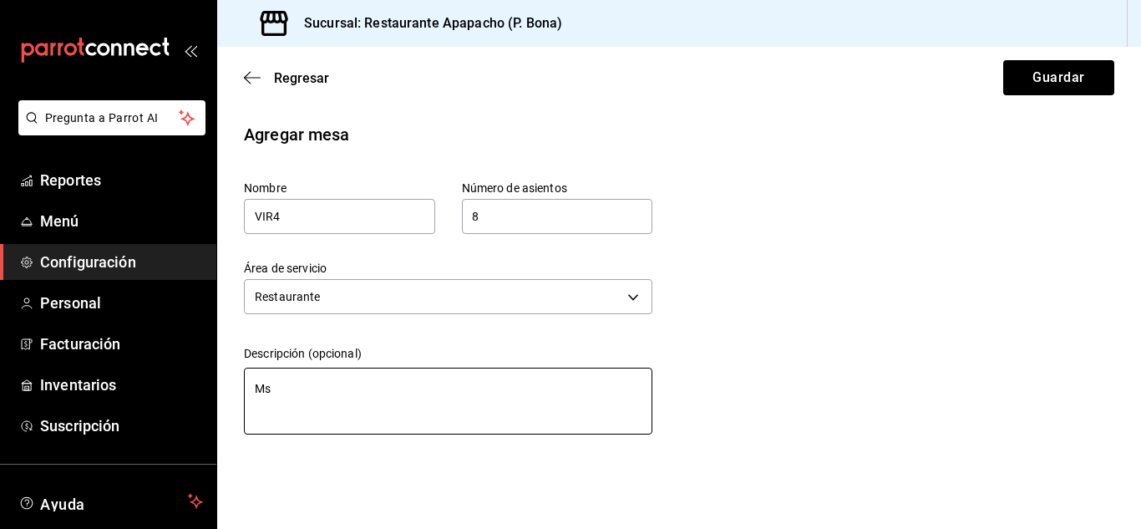
type textarea "M"
type textarea "x"
type textarea "Me"
type textarea "x"
type textarea "Mes"
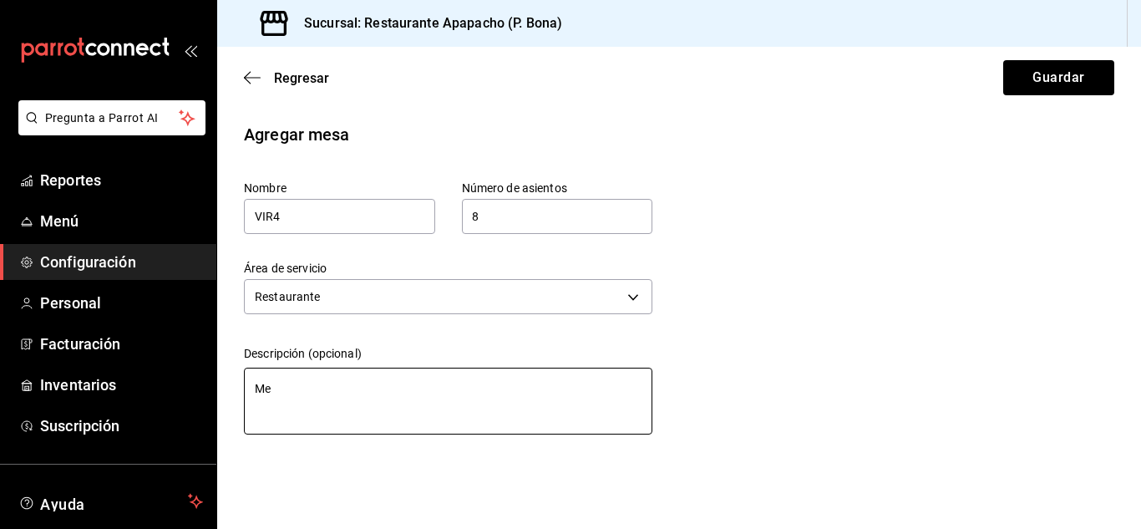
type textarea "x"
type textarea "Mesa"
type textarea "x"
type textarea "Mesa"
type textarea "x"
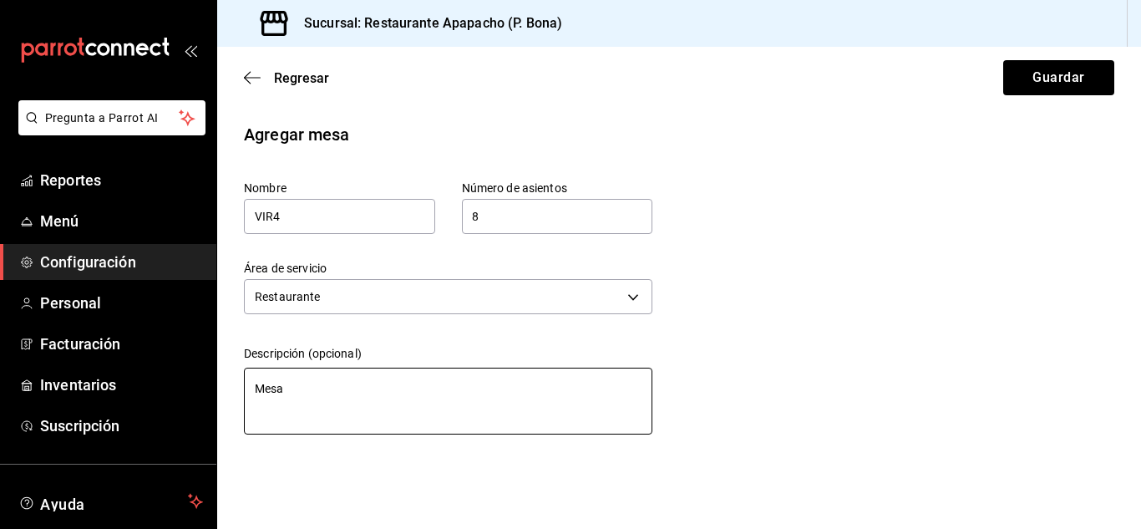
type textarea "Mesa V"
type textarea "x"
type textarea "Mesa Vi"
type textarea "x"
type textarea "Mesa Vir"
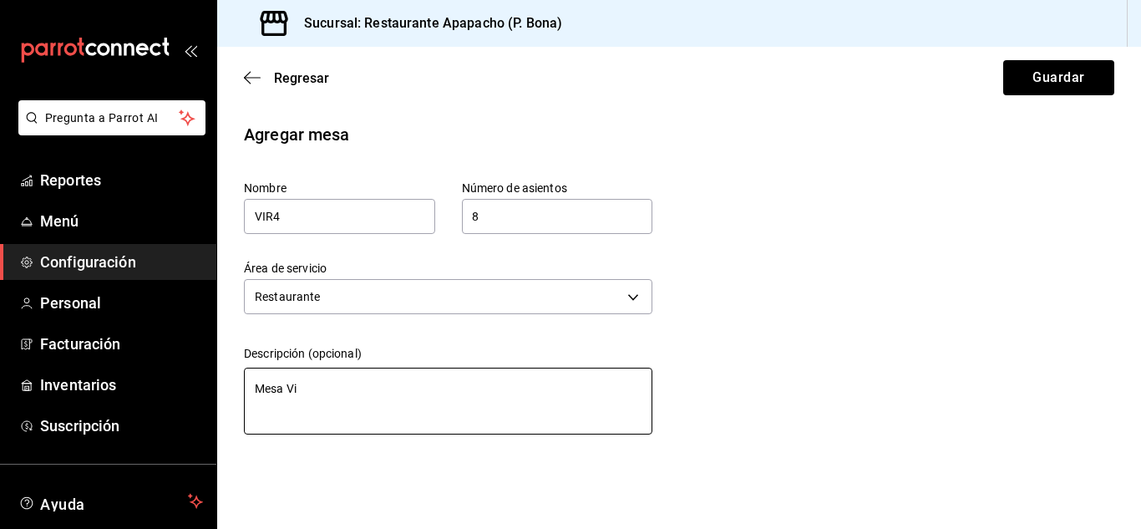
type textarea "x"
type textarea "Mesa Virt"
type textarea "x"
type textarea "Mesa Virtu"
type textarea "x"
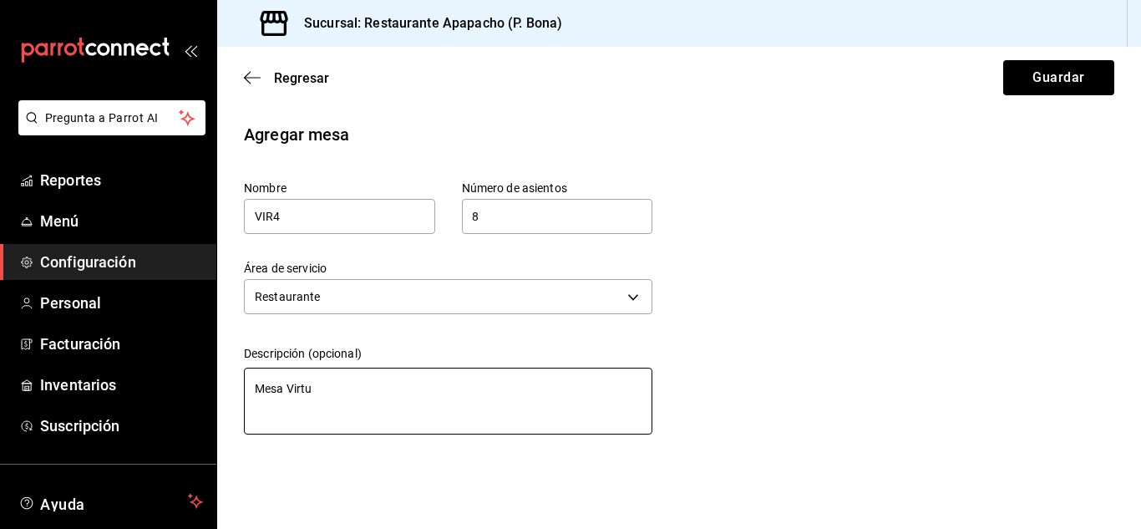
type textarea "Mesa Virtua"
type textarea "x"
type textarea "Mesa Virtual"
type textarea "x"
type textarea "Mesa Virtual"
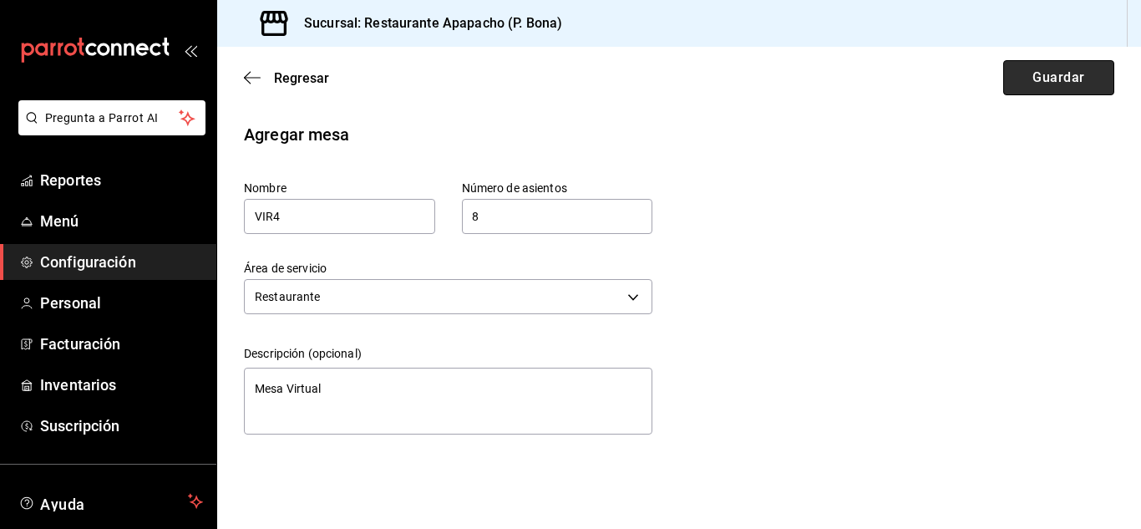
click at [1056, 80] on button "Guardar" at bounding box center [1058, 77] width 111 height 35
type textarea "x"
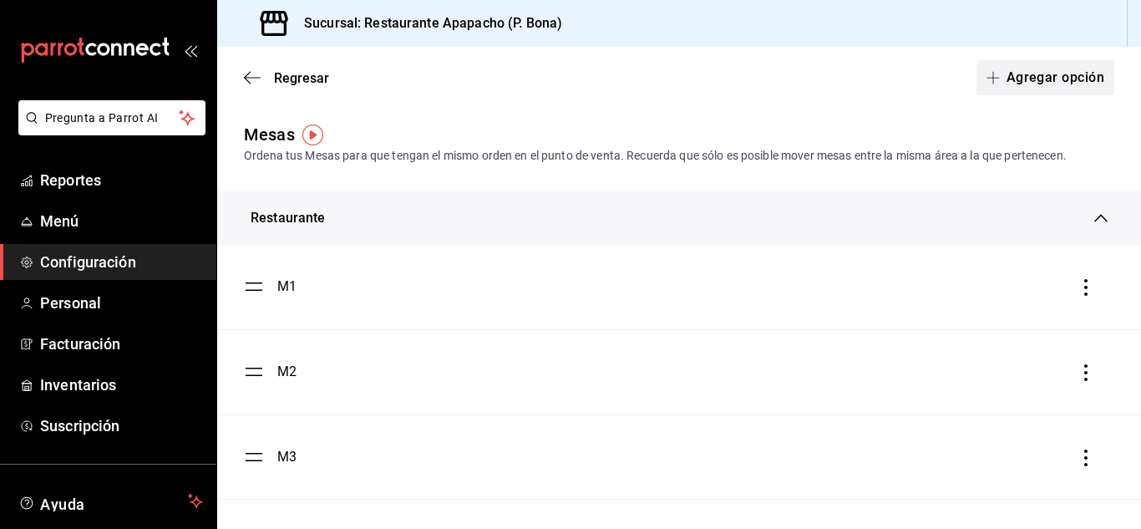
click at [1006, 73] on button "Agregar opción" at bounding box center [1045, 77] width 138 height 35
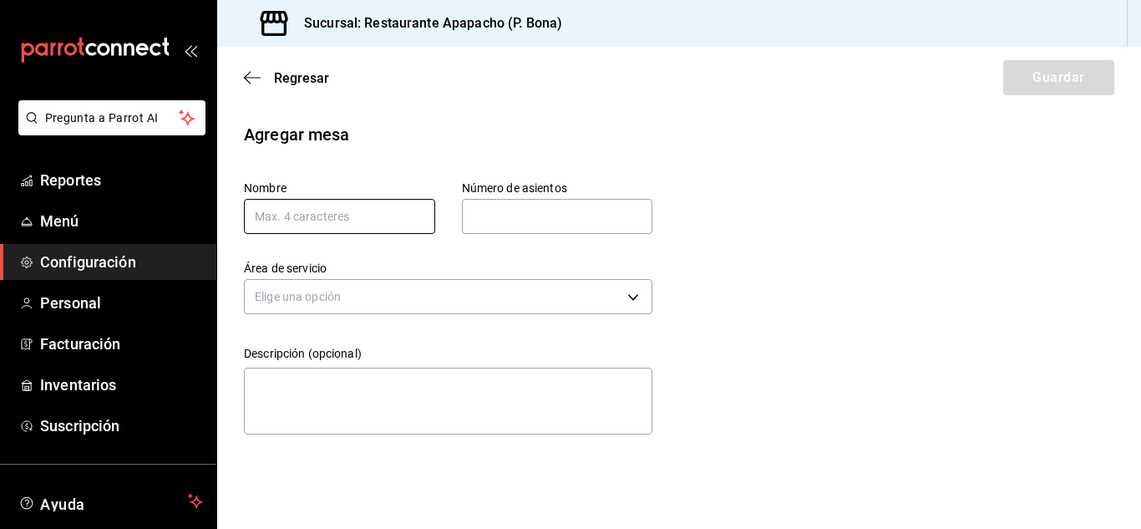
click at [301, 216] on input "text" at bounding box center [339, 216] width 191 height 35
type input "VIR5"
click at [536, 214] on input "text" at bounding box center [557, 216] width 191 height 33
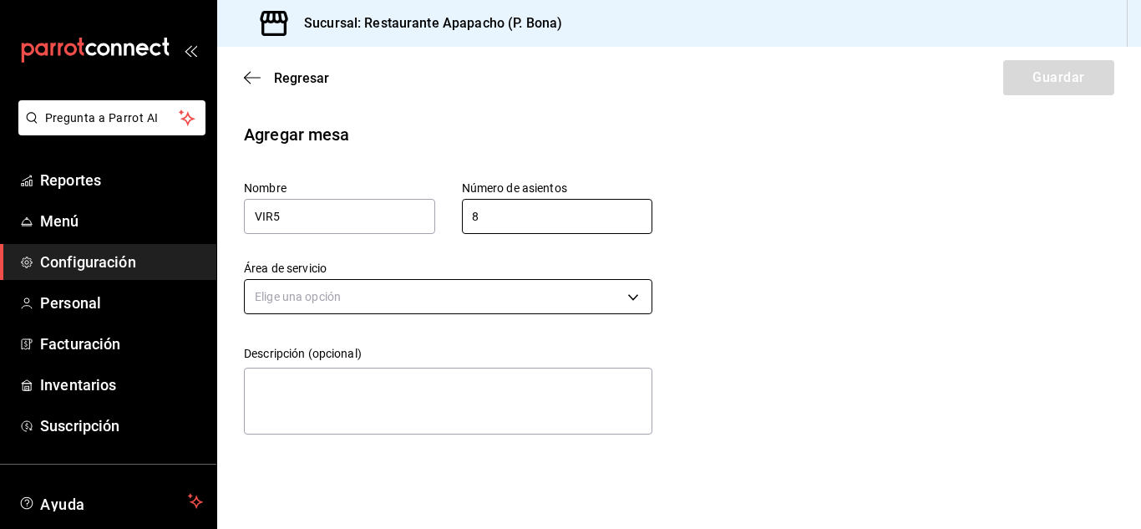
type input "8"
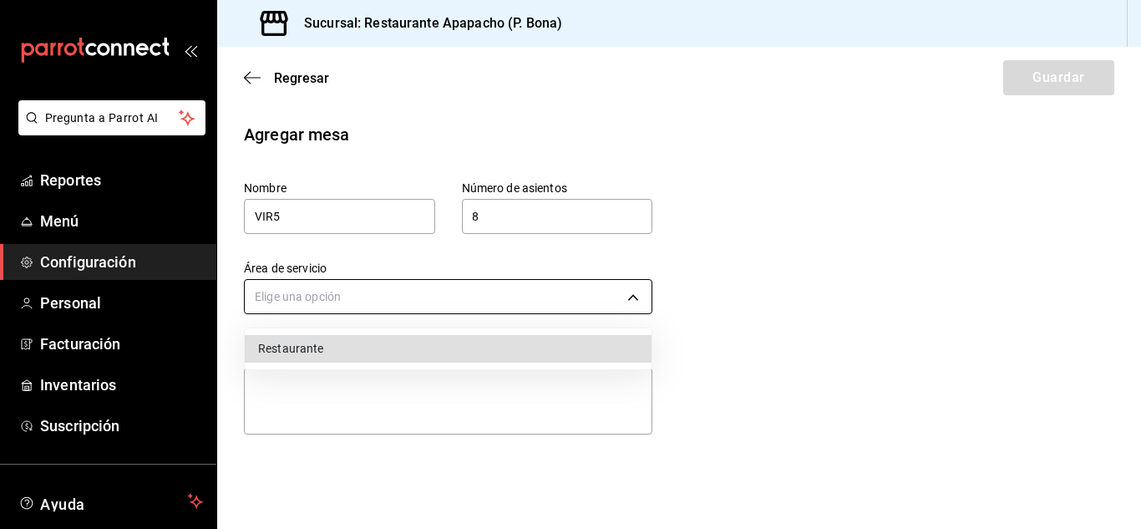
click at [277, 288] on body "Pregunta a Parrot AI Reportes Menú Configuración Personal Facturación Inventari…" at bounding box center [570, 264] width 1141 height 529
click at [323, 357] on li "Restaurante" at bounding box center [448, 349] width 407 height 28
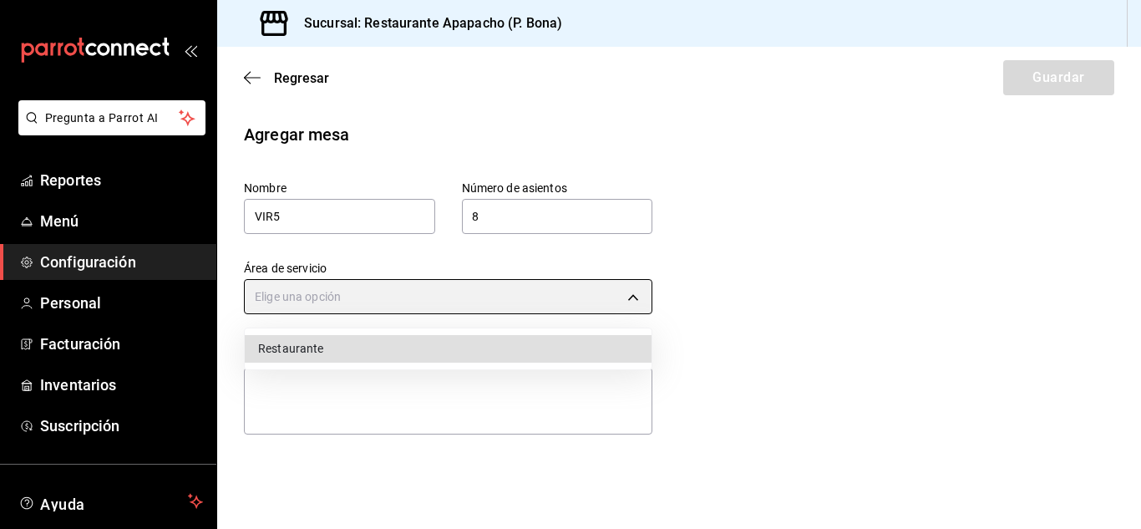
type input "2ebeda83-0420-42ae-8cc0-2696901d6a33"
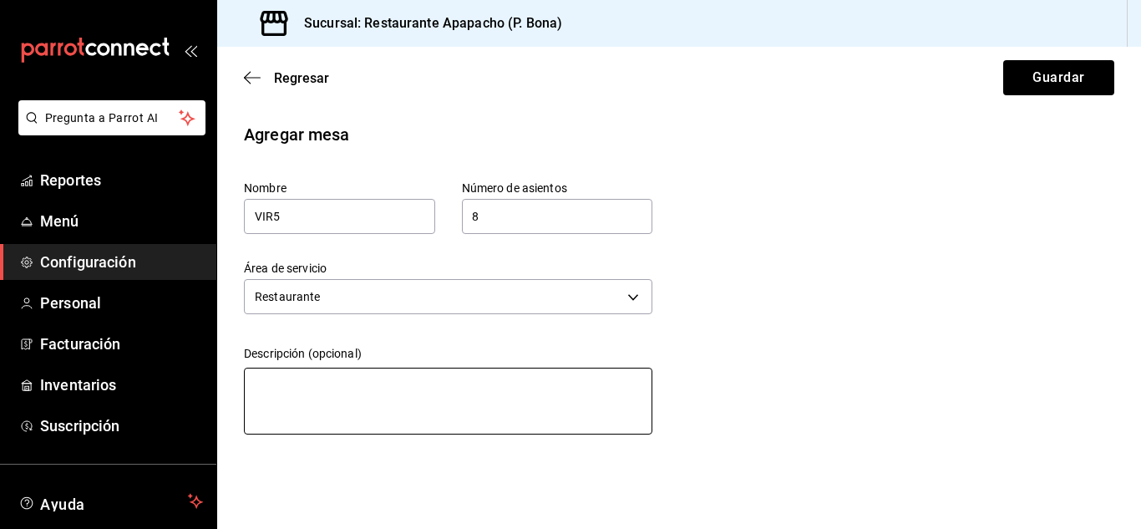
click at [321, 388] on textarea at bounding box center [448, 400] width 408 height 67
type textarea "M"
type textarea "x"
type textarea "Me"
type textarea "x"
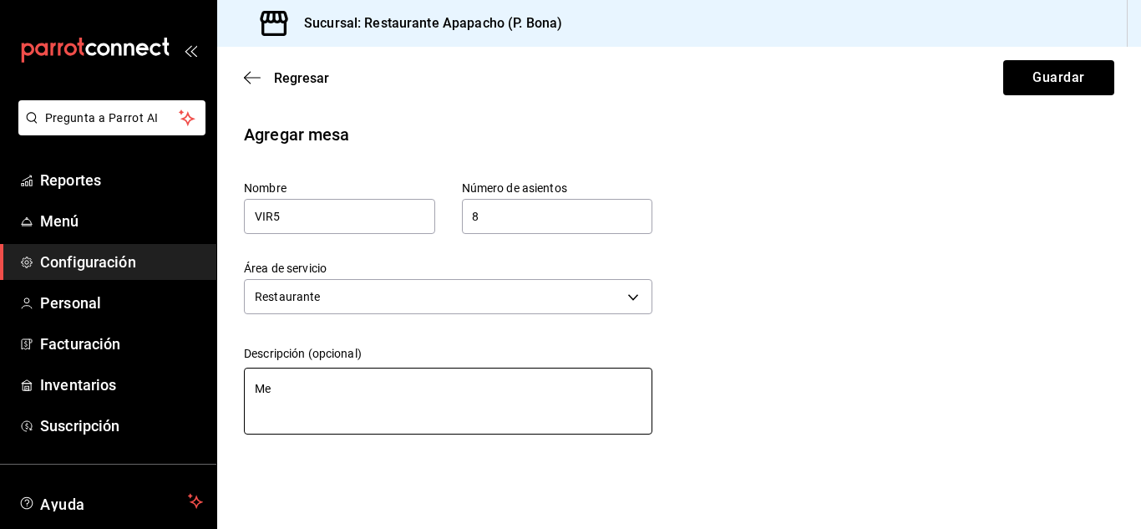
type textarea "Mes"
type textarea "x"
type textarea "Mesa"
type textarea "x"
type textarea "Mesa"
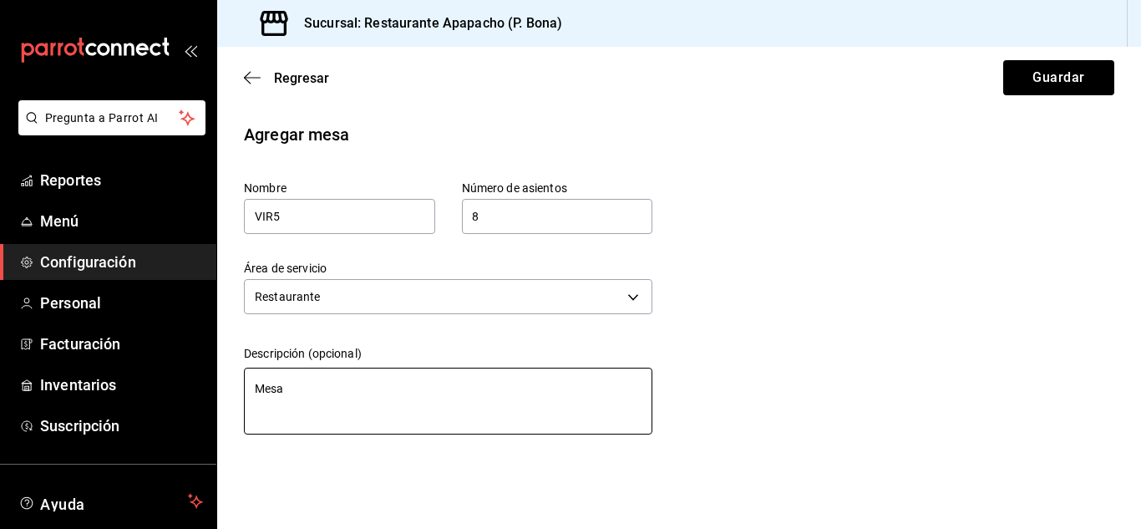
type textarea "x"
type textarea "Mesa V"
type textarea "x"
type textarea "Mesa Vi"
type textarea "x"
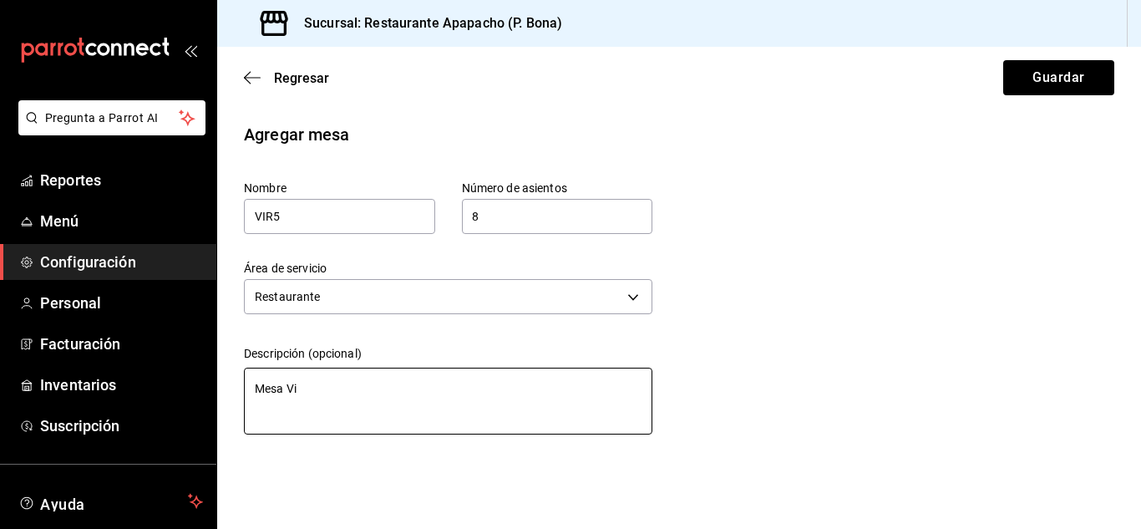
type textarea "Mesa Vir"
type textarea "x"
type textarea "Mesa Virt"
type textarea "x"
type textarea "Mesa Virtu"
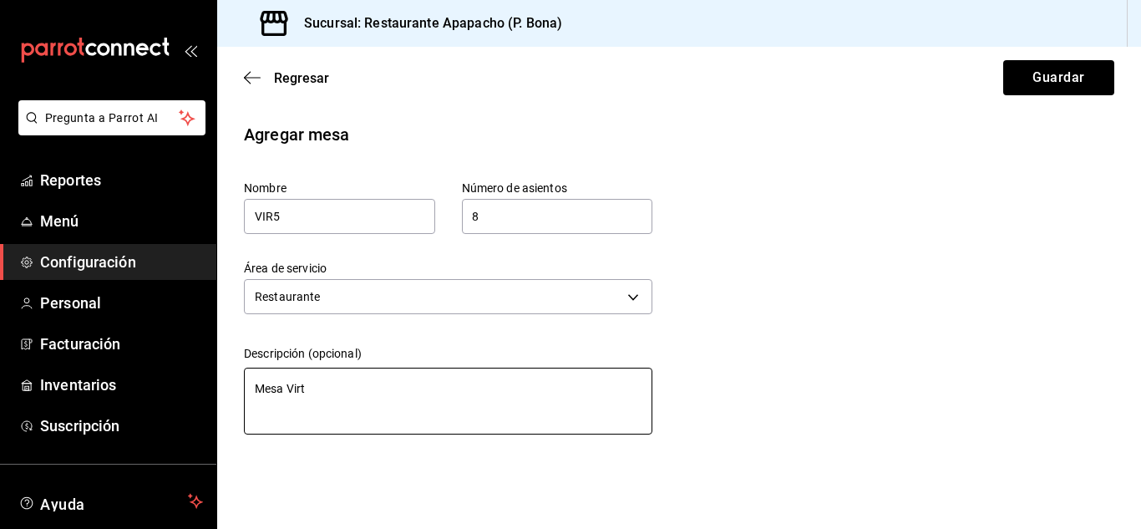
type textarea "x"
type textarea "Mesa Virtua"
type textarea "x"
type textarea "Mesa Virtual"
type textarea "x"
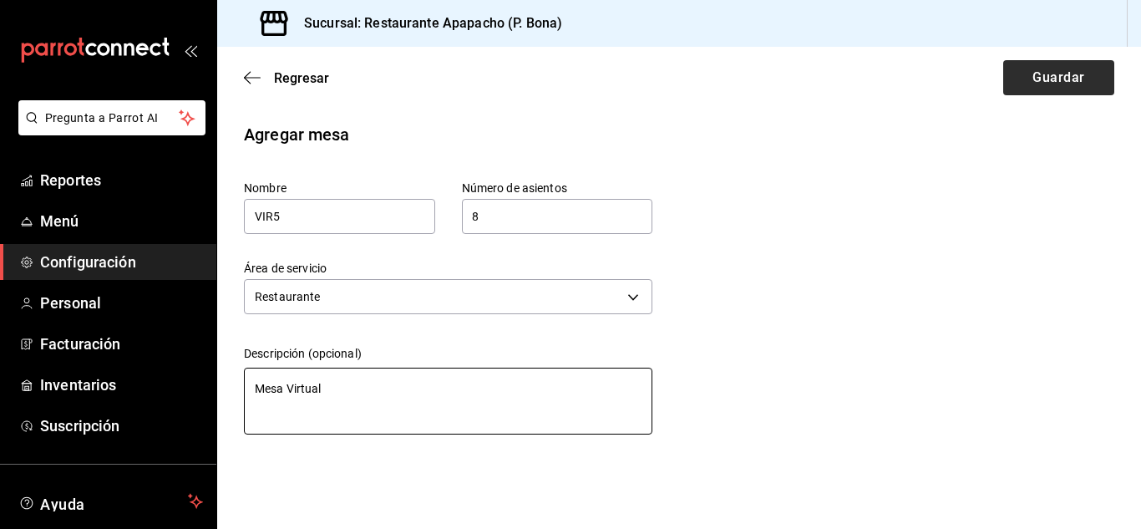
type textarea "Mesa Virtual"
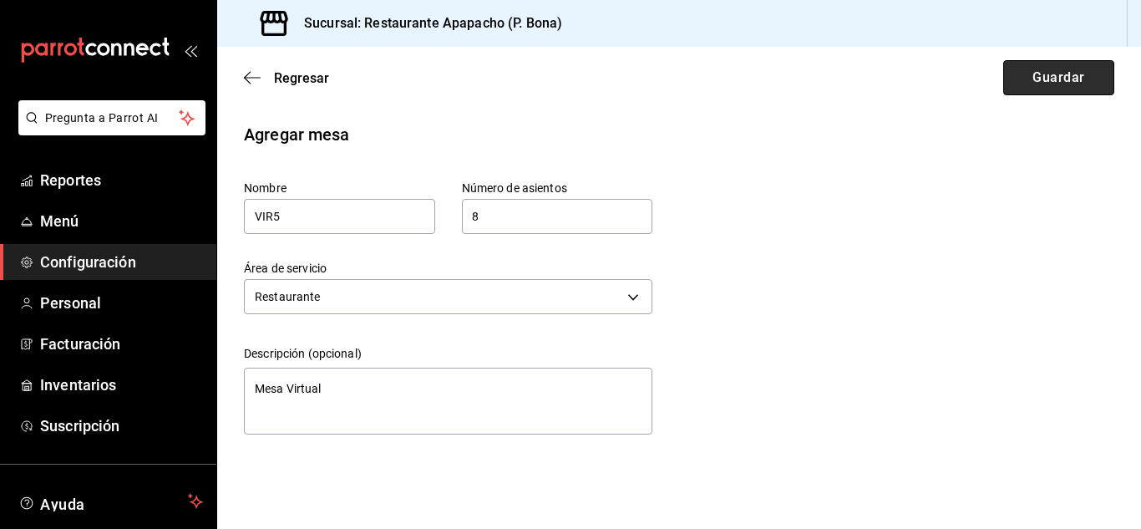
click at [1054, 81] on button "Guardar" at bounding box center [1058, 77] width 111 height 35
type textarea "x"
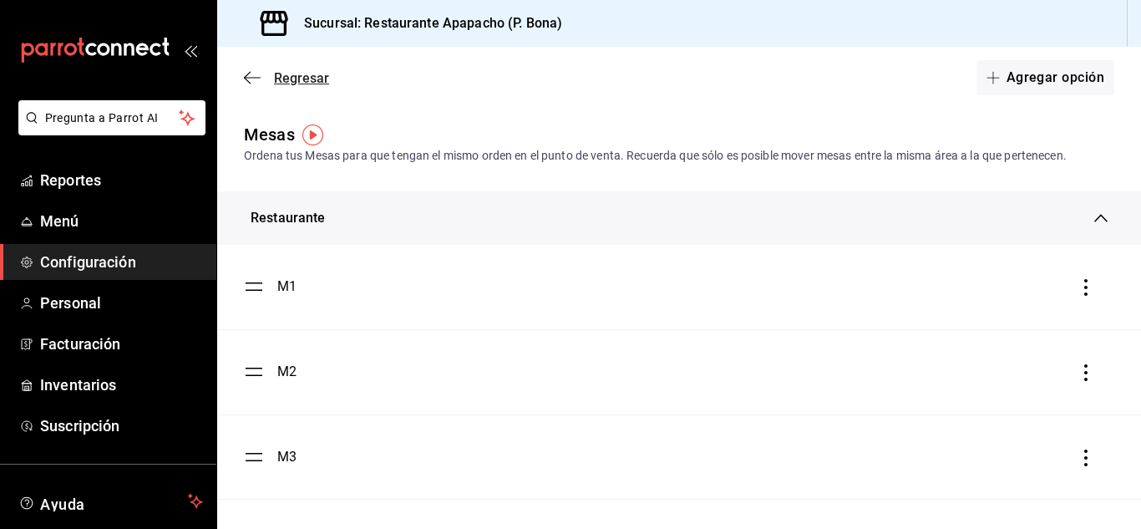
click at [252, 76] on icon "button" at bounding box center [252, 77] width 17 height 15
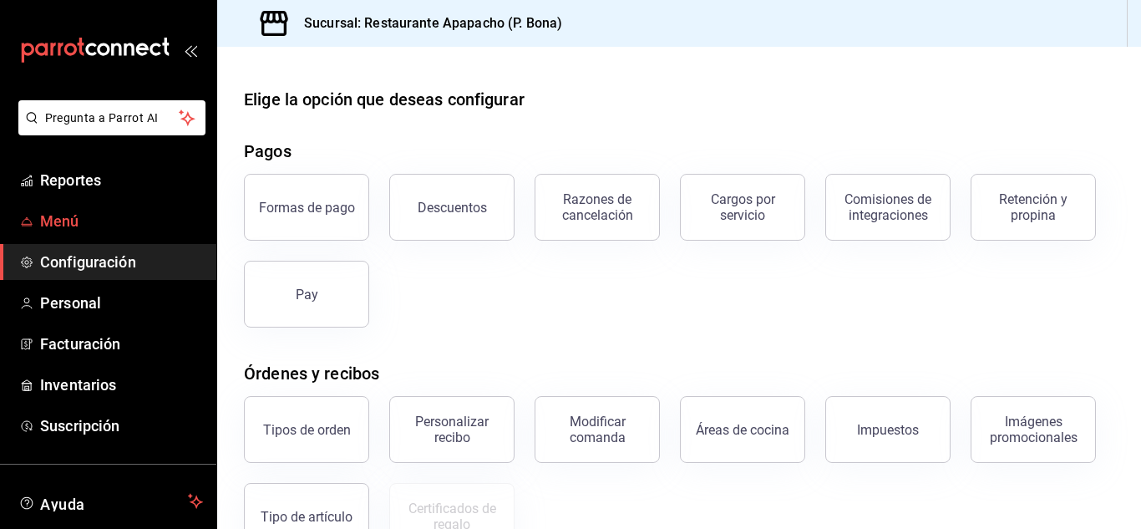
click at [71, 228] on span "Menú" at bounding box center [121, 221] width 163 height 23
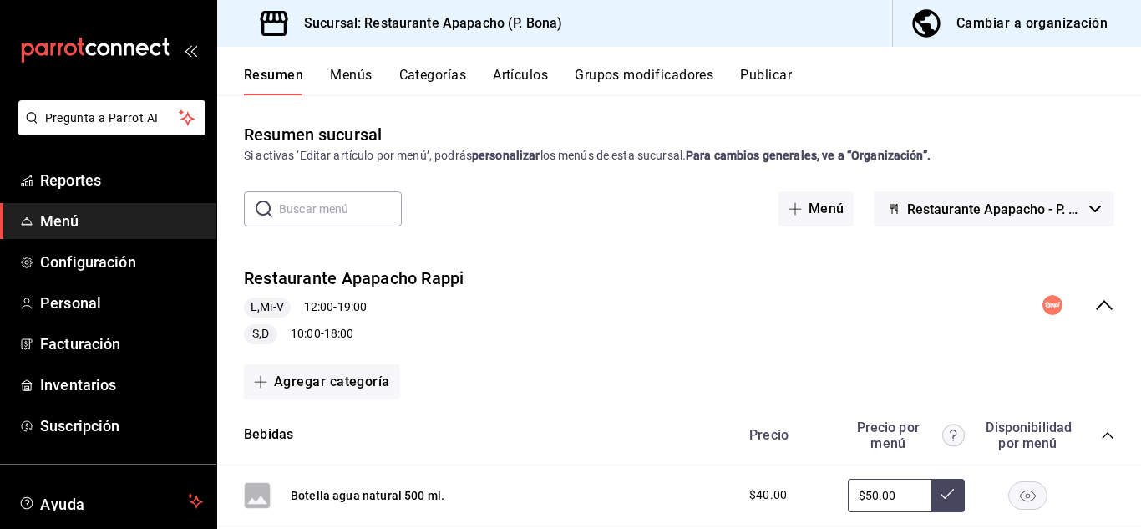
click at [752, 80] on button "Publicar" at bounding box center [766, 81] width 52 height 28
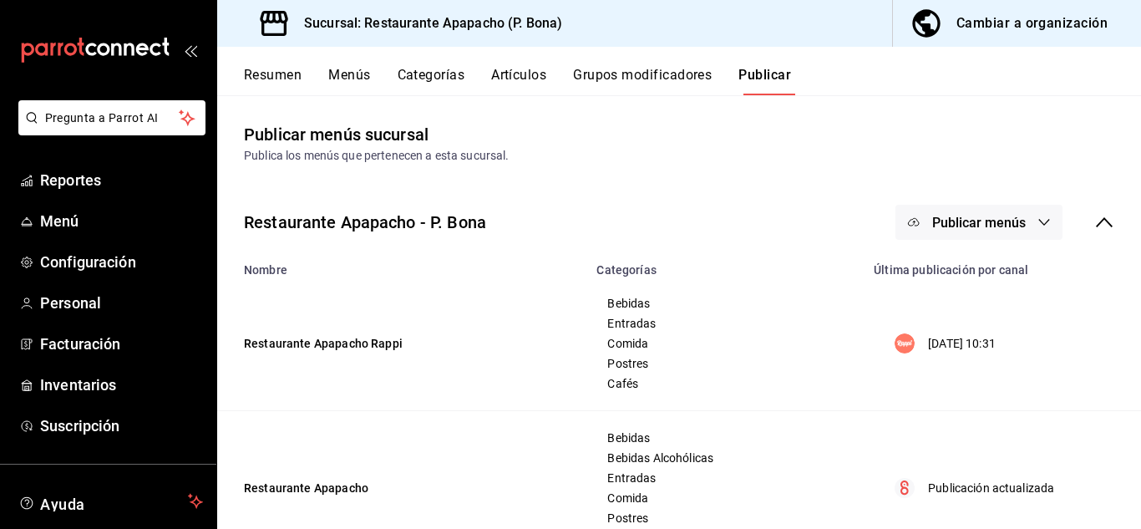
click at [972, 225] on span "Publicar menús" at bounding box center [979, 223] width 94 height 16
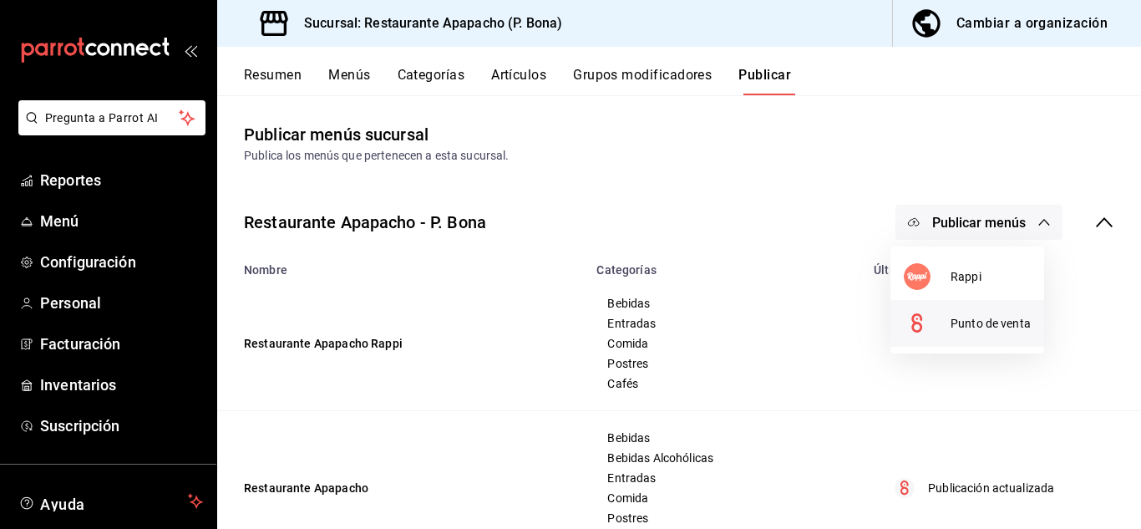
click at [981, 324] on span "Punto de venta" at bounding box center [990, 324] width 80 height 18
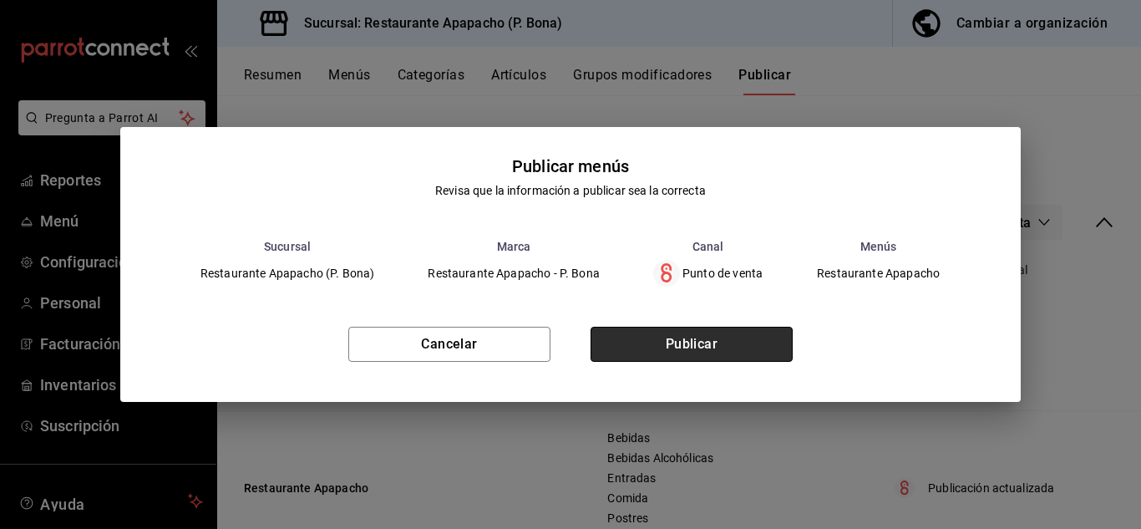
click at [703, 343] on button "Publicar" at bounding box center [691, 344] width 202 height 35
